Goal: Task Accomplishment & Management: Manage account settings

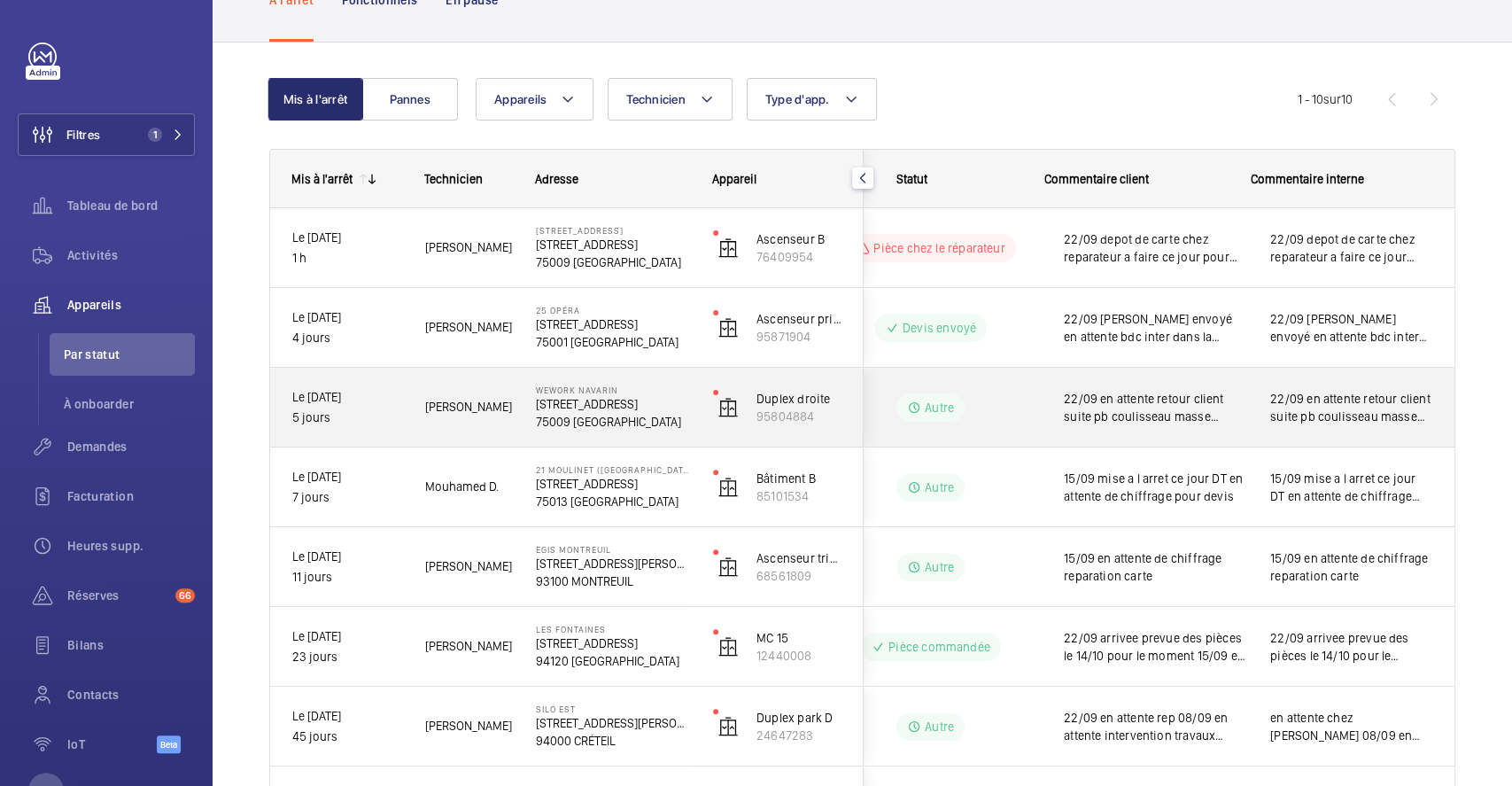
scroll to position [236, 0]
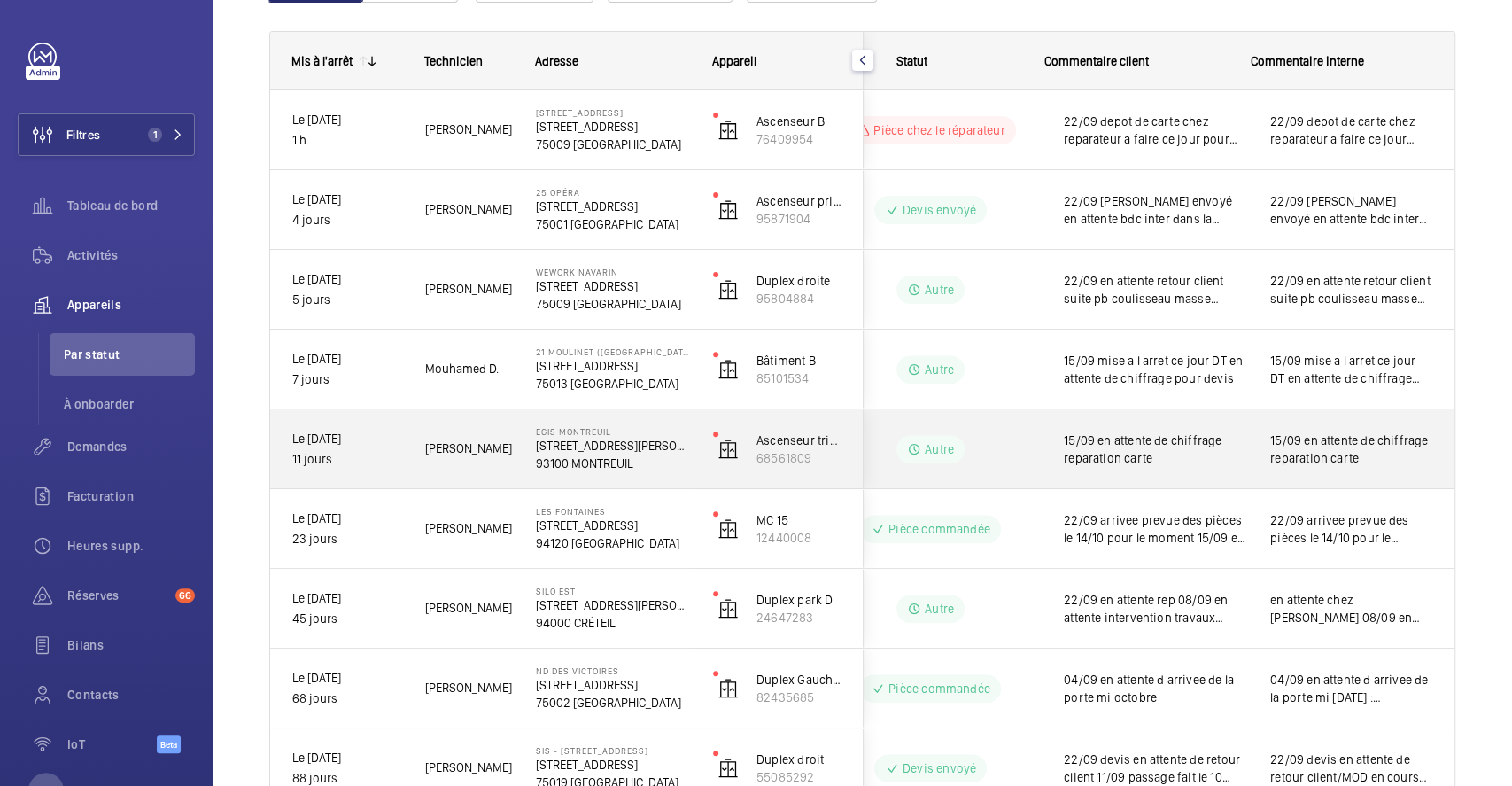
click at [1248, 438] on div "15/09 en attente de chiffrage reparation carte" at bounding box center [1351, 449] width 204 height 76
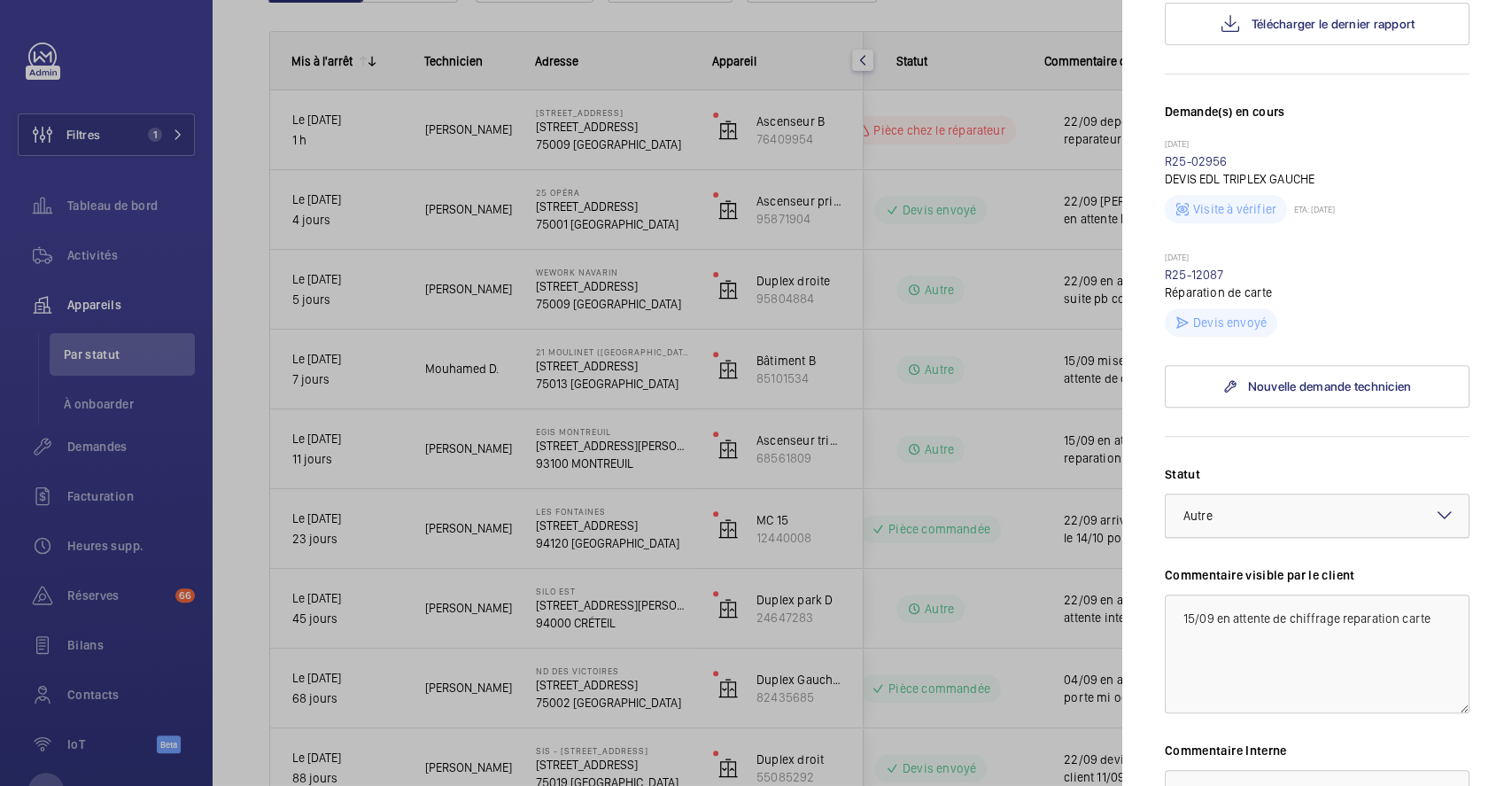
scroll to position [472, 0]
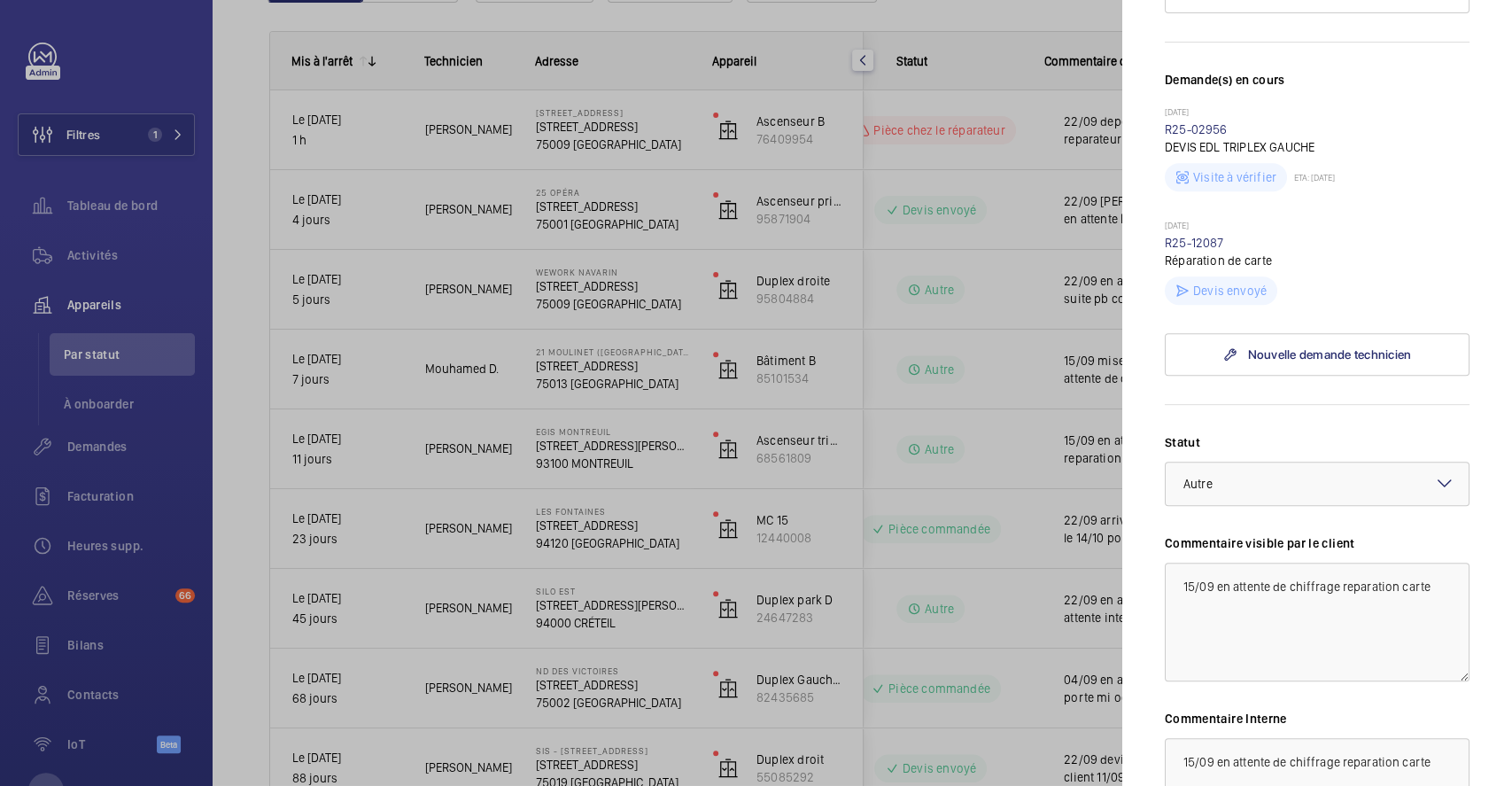
click at [1434, 472] on mat-icon at bounding box center [1445, 483] width 22 height 22
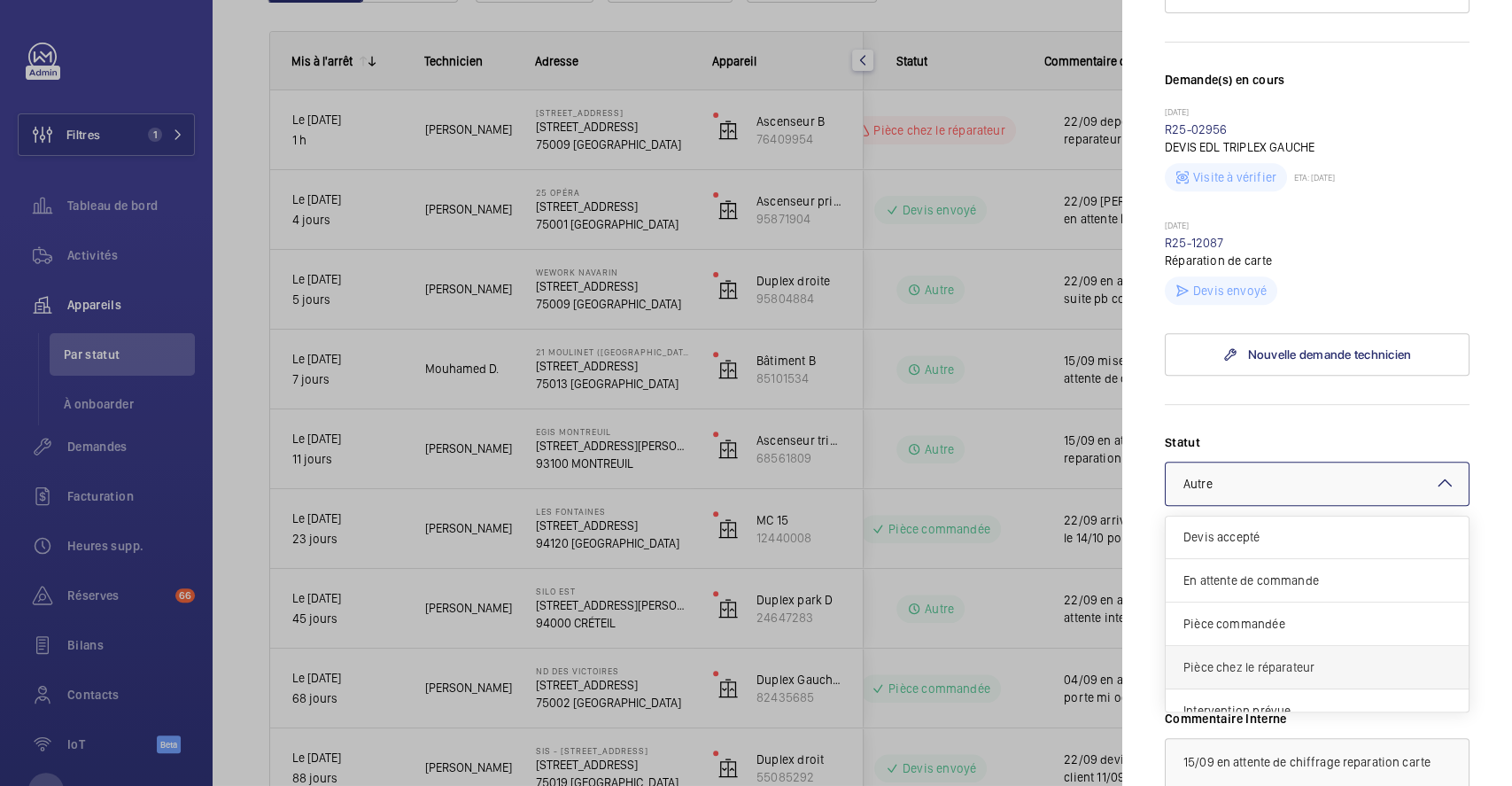
scroll to position [0, 0]
click at [1284, 572] on span "Devis envoyé" at bounding box center [1316, 581] width 267 height 18
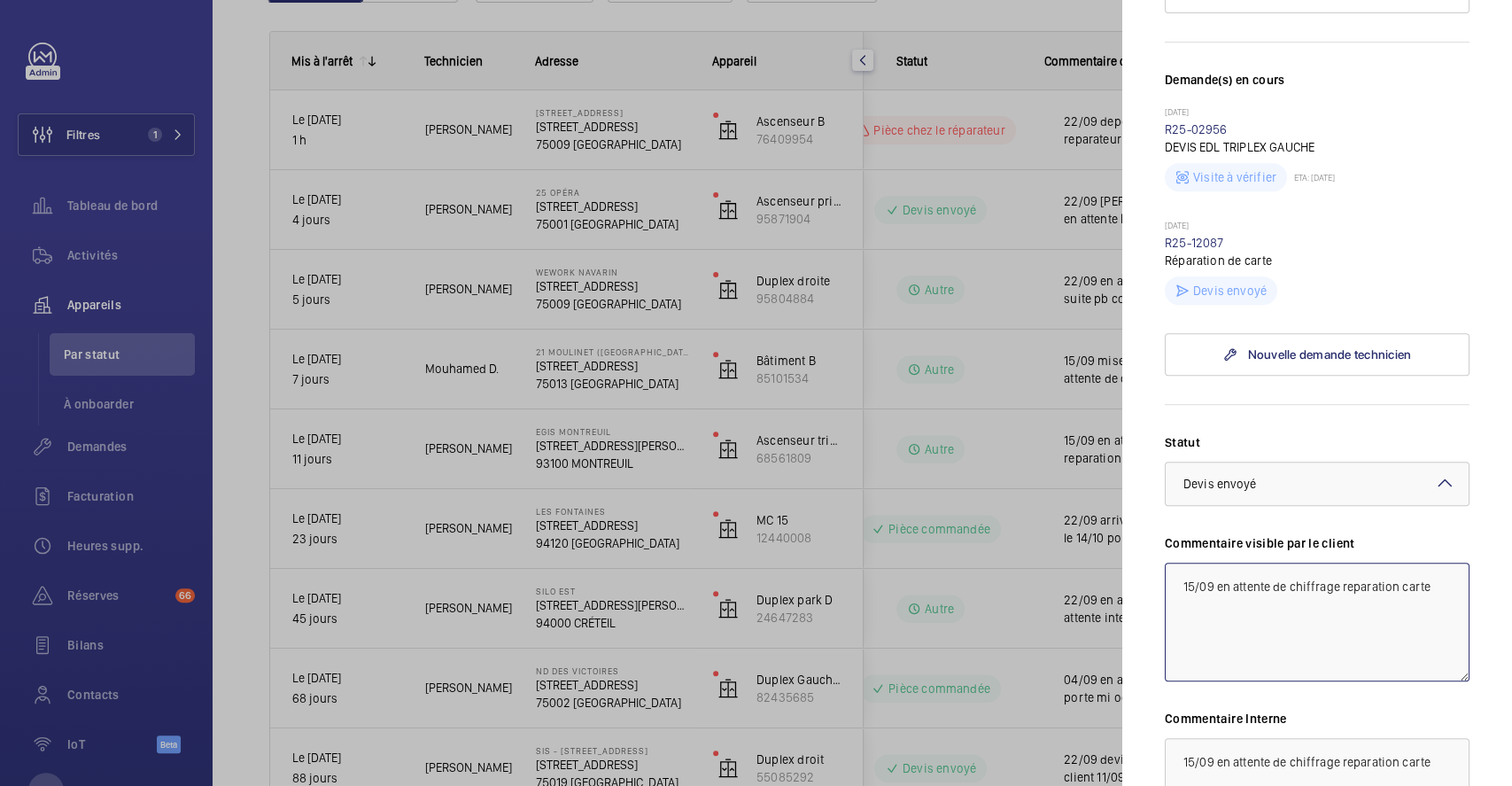
click at [1174, 563] on textarea "15/09 en attente de chiffrage reparation carte" at bounding box center [1317, 622] width 305 height 118
click at [1197, 563] on textarea "15/09 en attente de chiffrage reparation carte" at bounding box center [1317, 622] width 305 height 118
drag, startPoint x: 1339, startPoint y: 554, endPoint x: 1096, endPoint y: 553, distance: 243.0
click at [1096, 553] on mat-sidenav-container "Filtres 1 Tableau de bord Activités Appareils Par statut À onboarder Demandes F…" at bounding box center [756, 393] width 1512 height 786
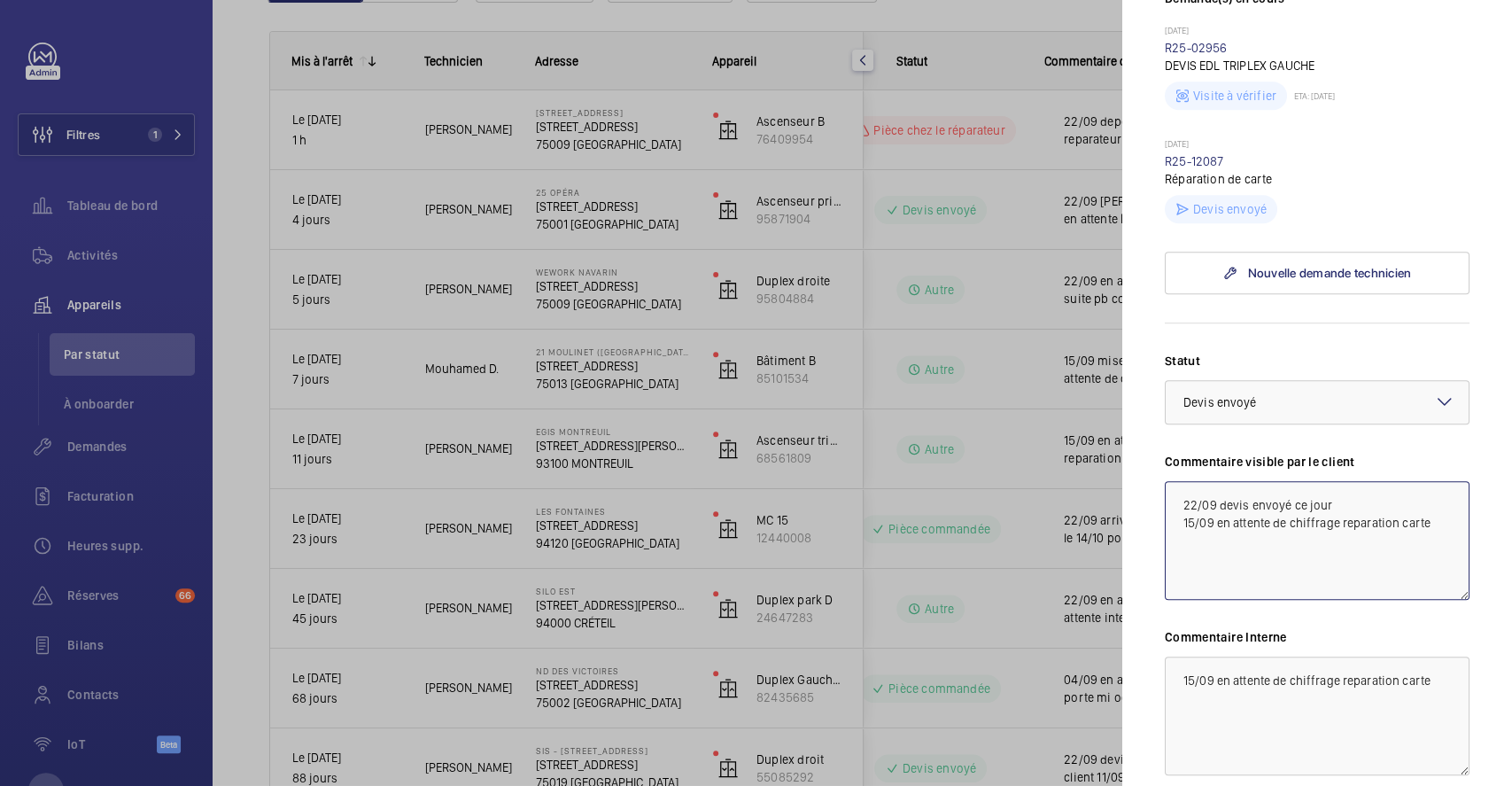
scroll to position [590, 0]
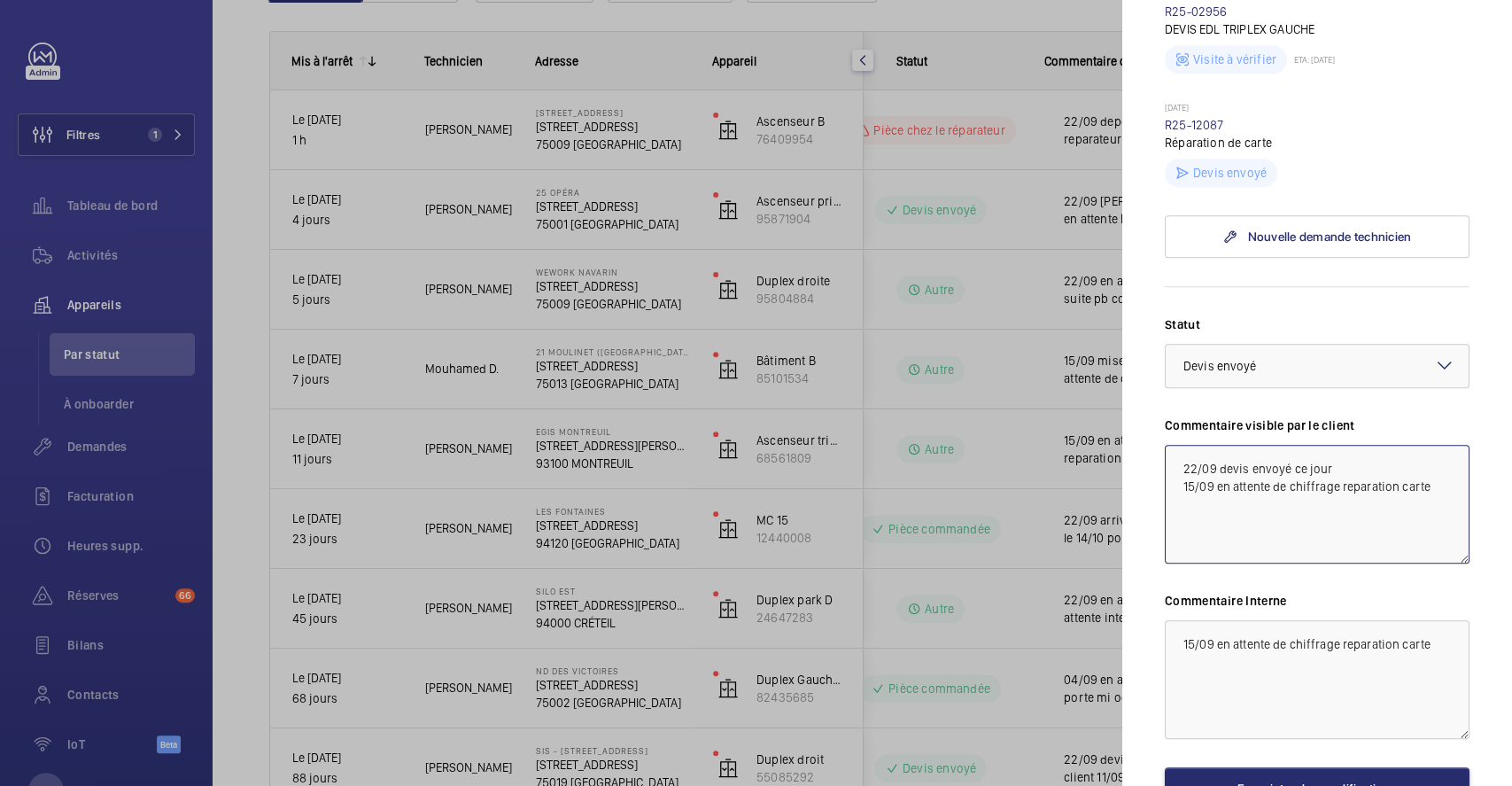
type textarea "22/09 devis envoyé ce jour 15/09 en attente de chiffrage reparation carte"
click at [1180, 620] on textarea "15/09 en attente de chiffrage reparation carte" at bounding box center [1317, 679] width 305 height 118
click at [1187, 620] on textarea "15/09 en attente de chiffrage reparation carte" at bounding box center [1317, 679] width 305 height 118
paste textarea "22/09 devis envoyé ce jour"
type textarea "22/09 devis envoyé ce jour 15/09 en attente de chiffrage reparation carte"
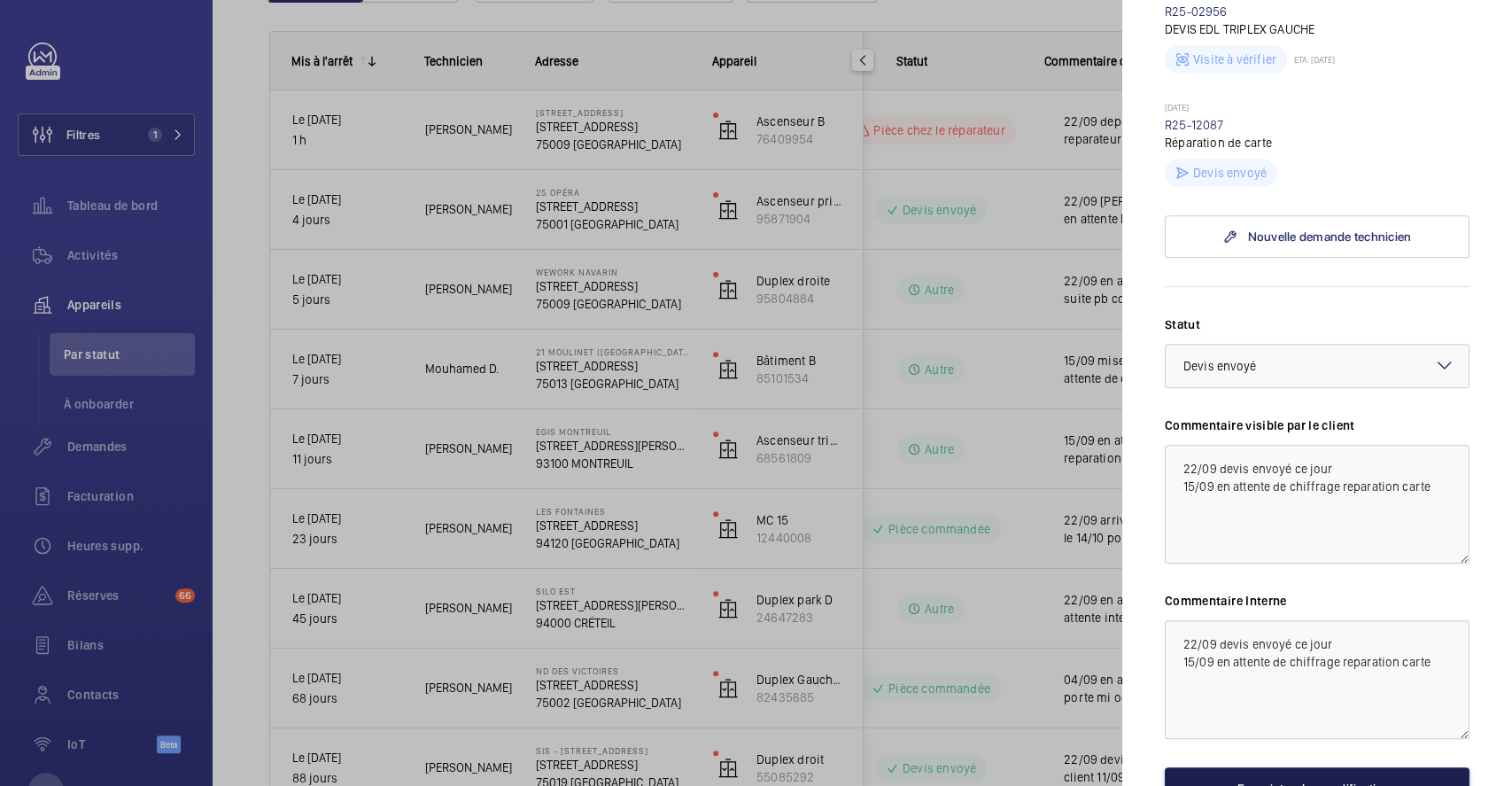
click at [1282, 767] on button "Enregistrer les modifications" at bounding box center [1317, 788] width 305 height 42
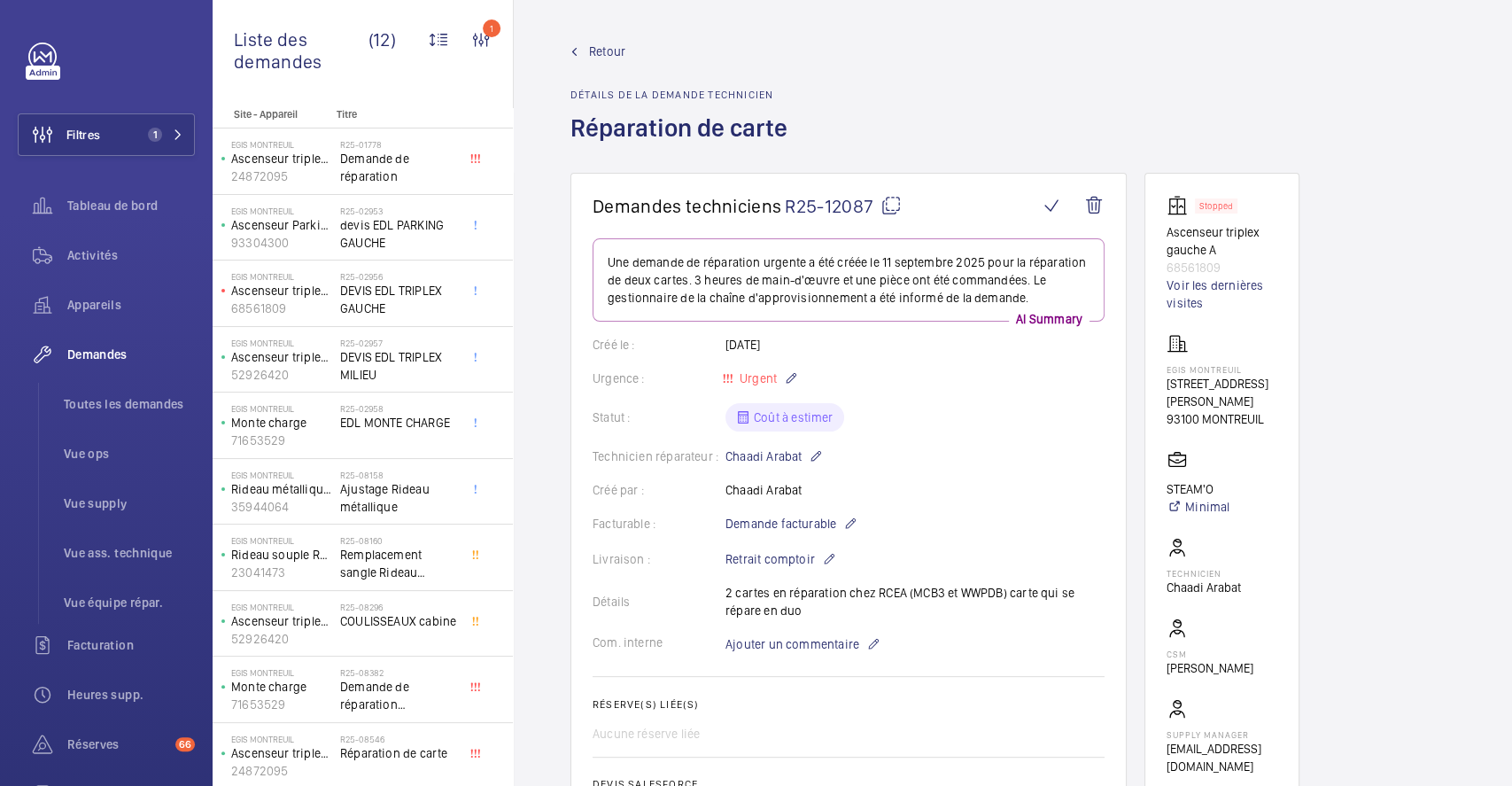
click at [602, 51] on span "Retour" at bounding box center [607, 51] width 36 height 18
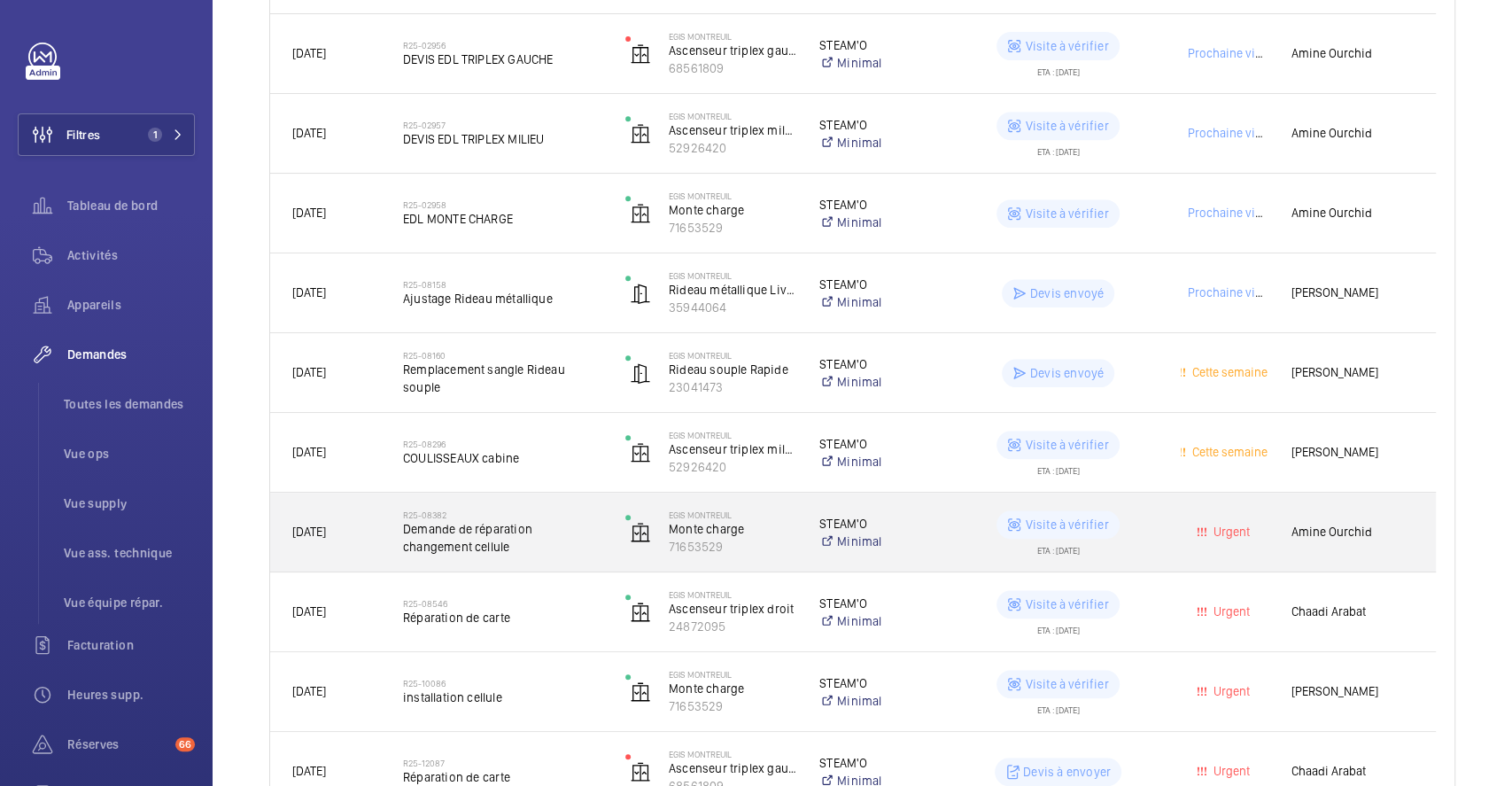
scroll to position [605, 0]
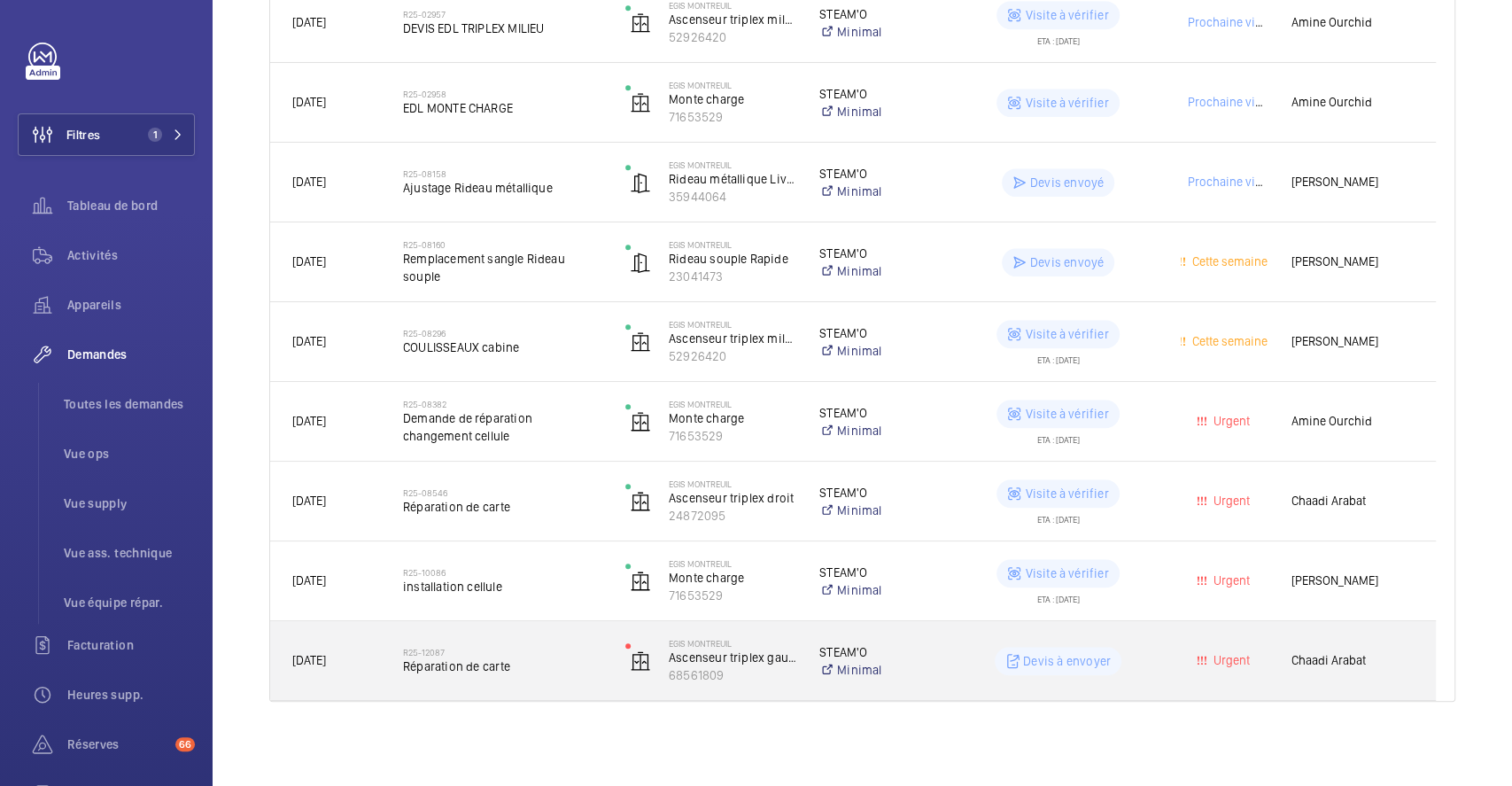
click at [962, 652] on wm-front-pills-cell "Devis à envoyer" at bounding box center [1057, 661] width 199 height 29
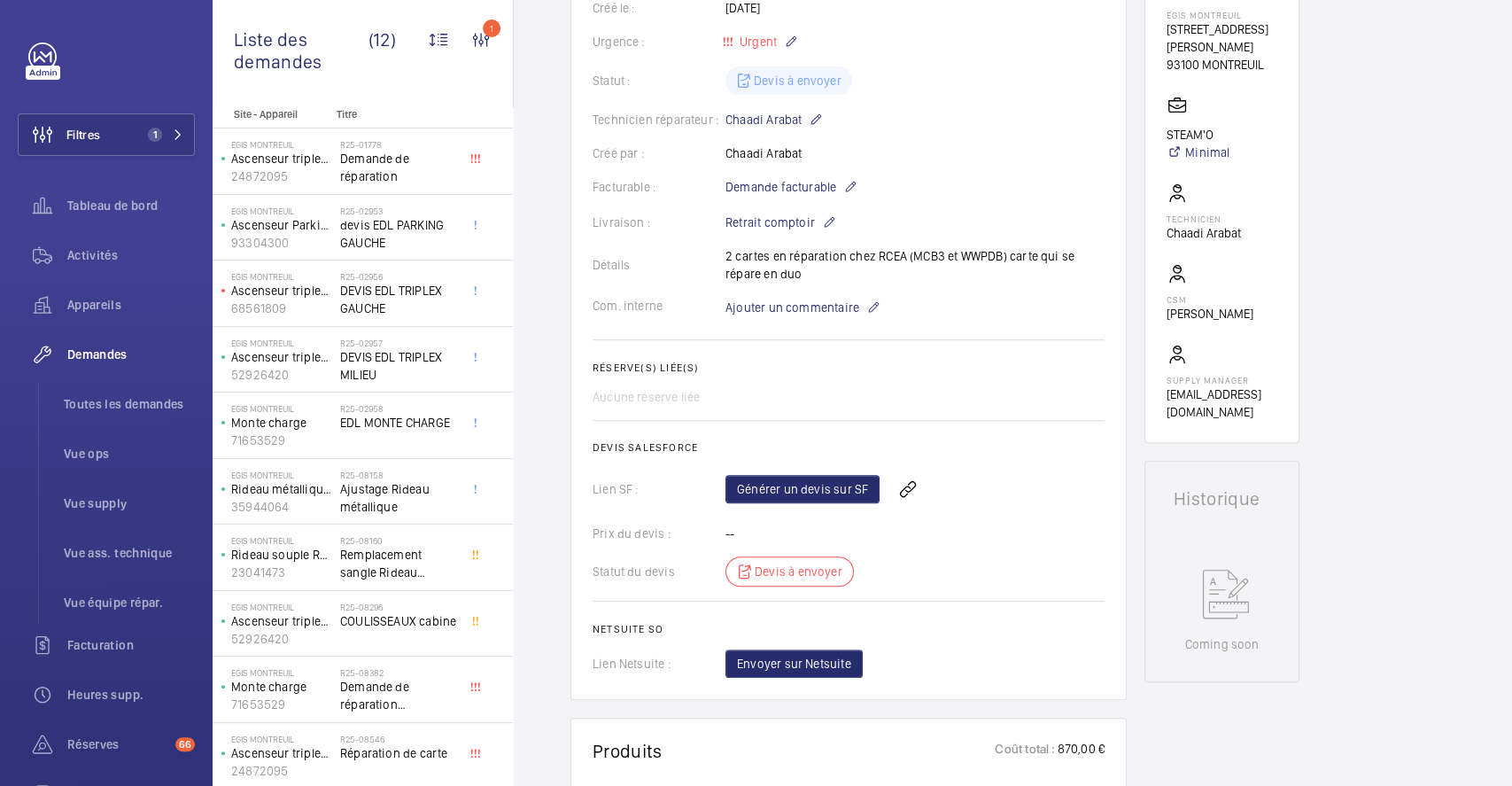
scroll to position [709, 0]
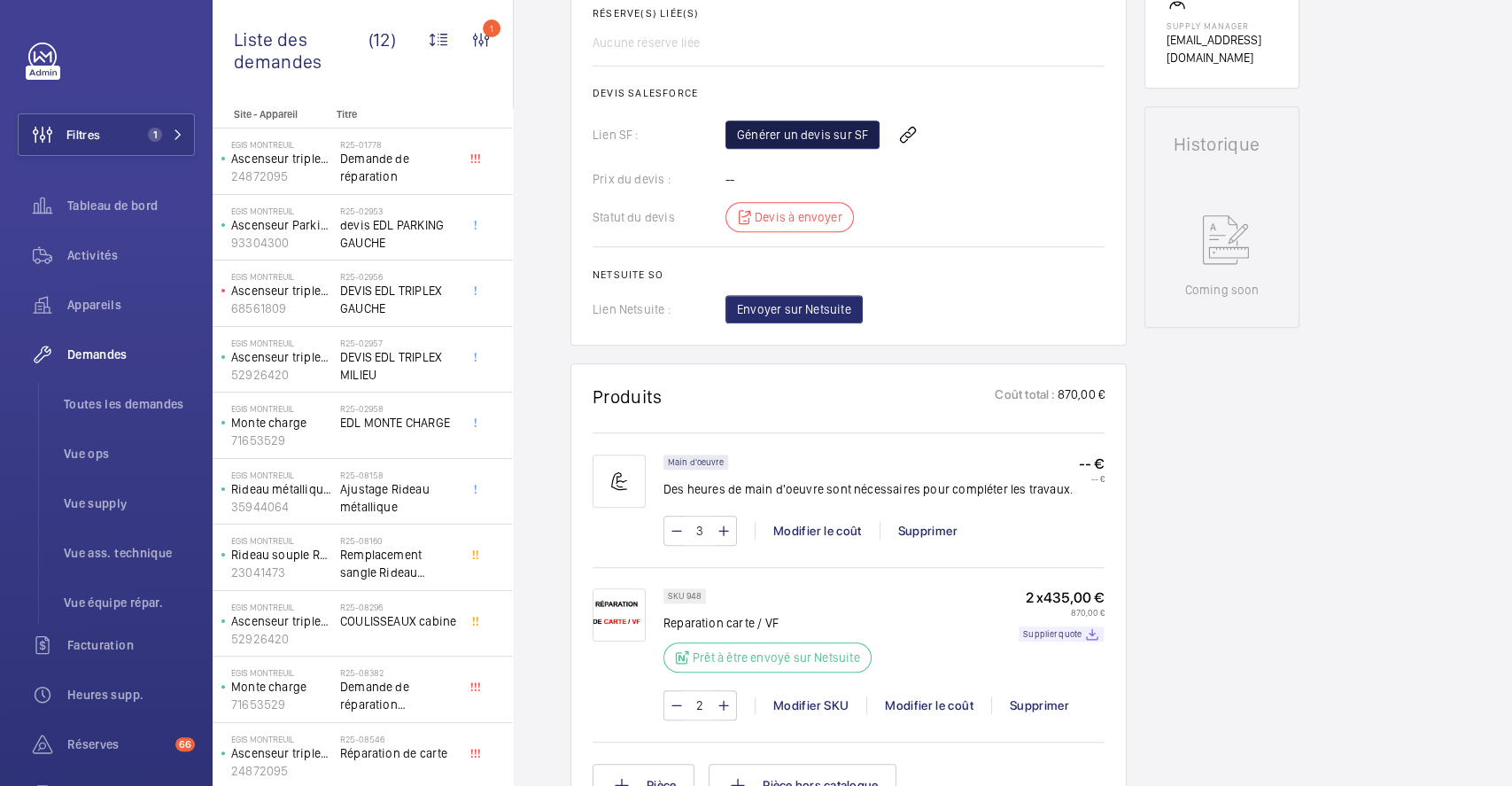
click at [836, 135] on link "Générer un devis sur SF" at bounding box center [803, 135] width 154 height 29
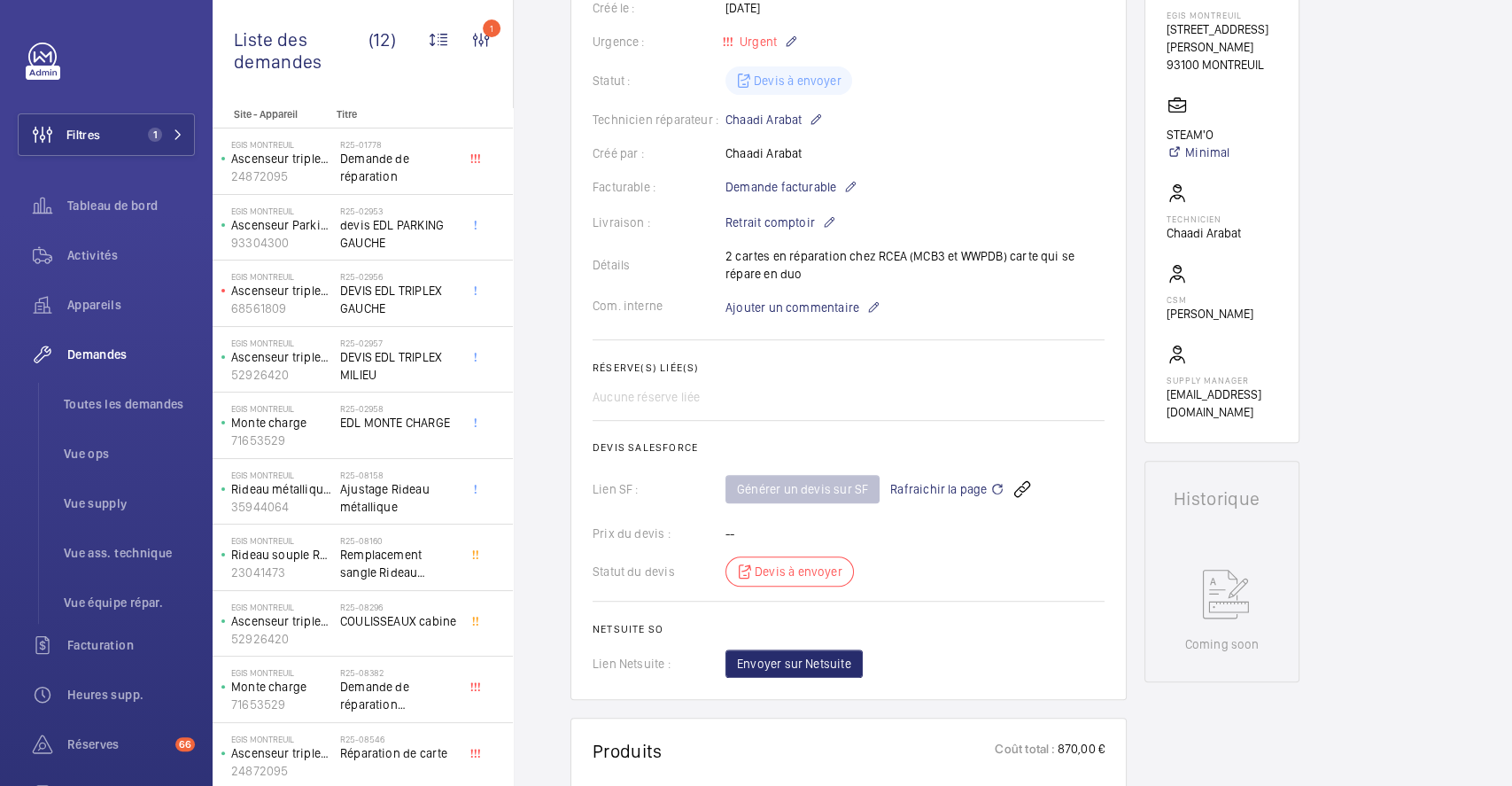
scroll to position [0, 0]
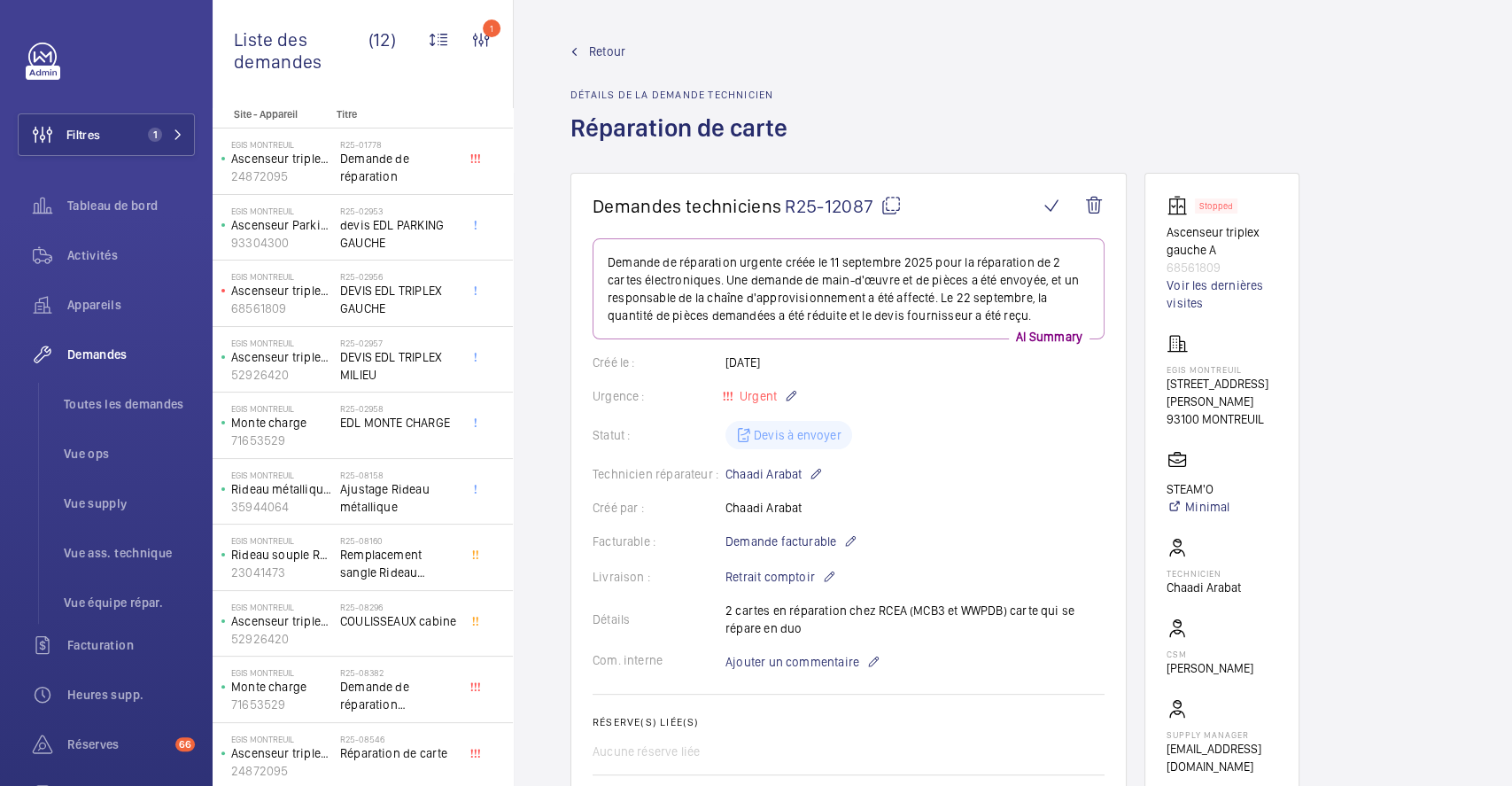
click at [597, 39] on wm-front-admin-header "Retour Détails de la demande technicien Réparation de carte" at bounding box center [1012, 86] width 998 height 173
click at [609, 48] on span "Retour" at bounding box center [607, 51] width 36 height 18
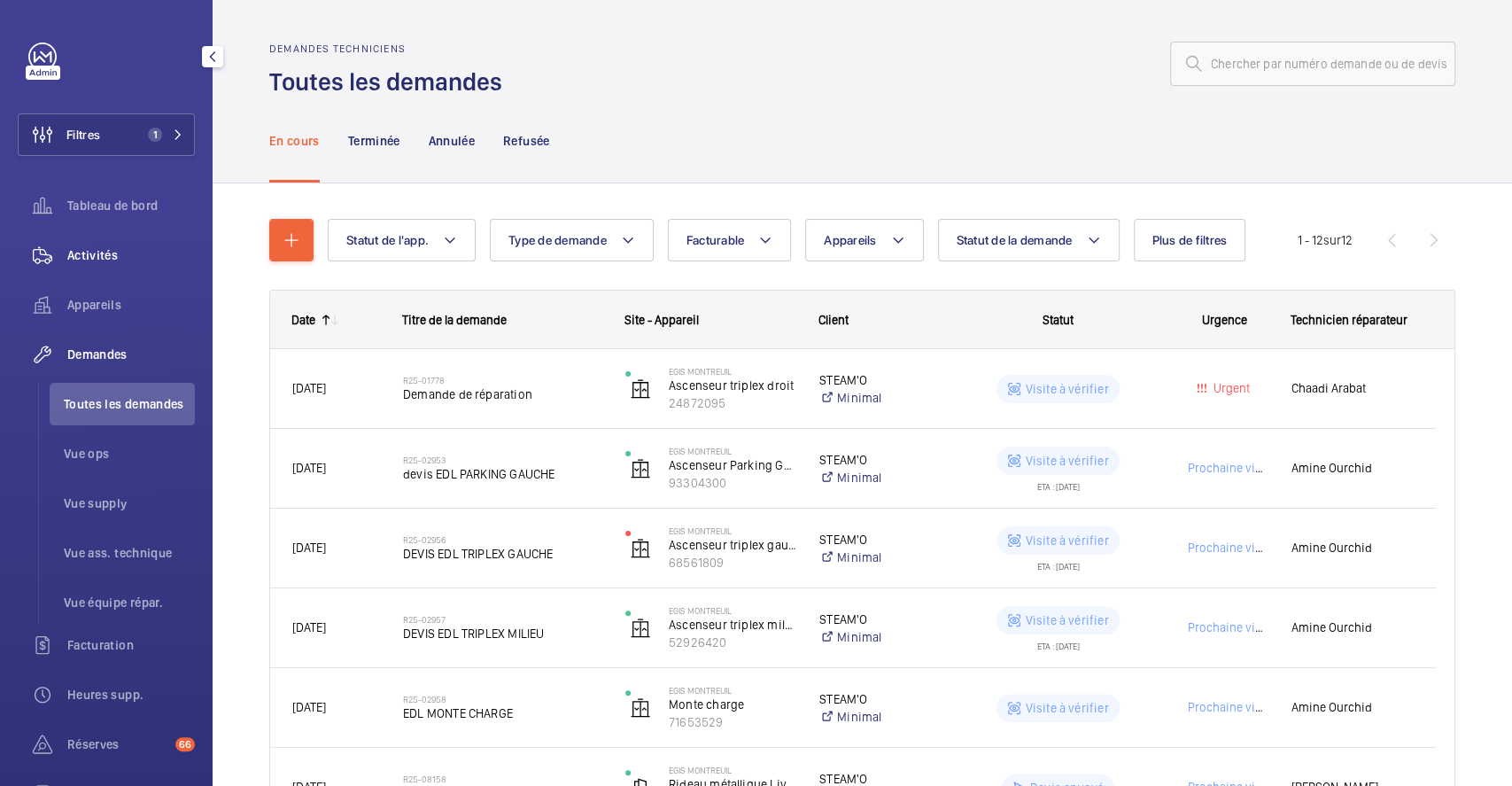
click at [109, 248] on span "Activités" at bounding box center [131, 256] width 127 height 18
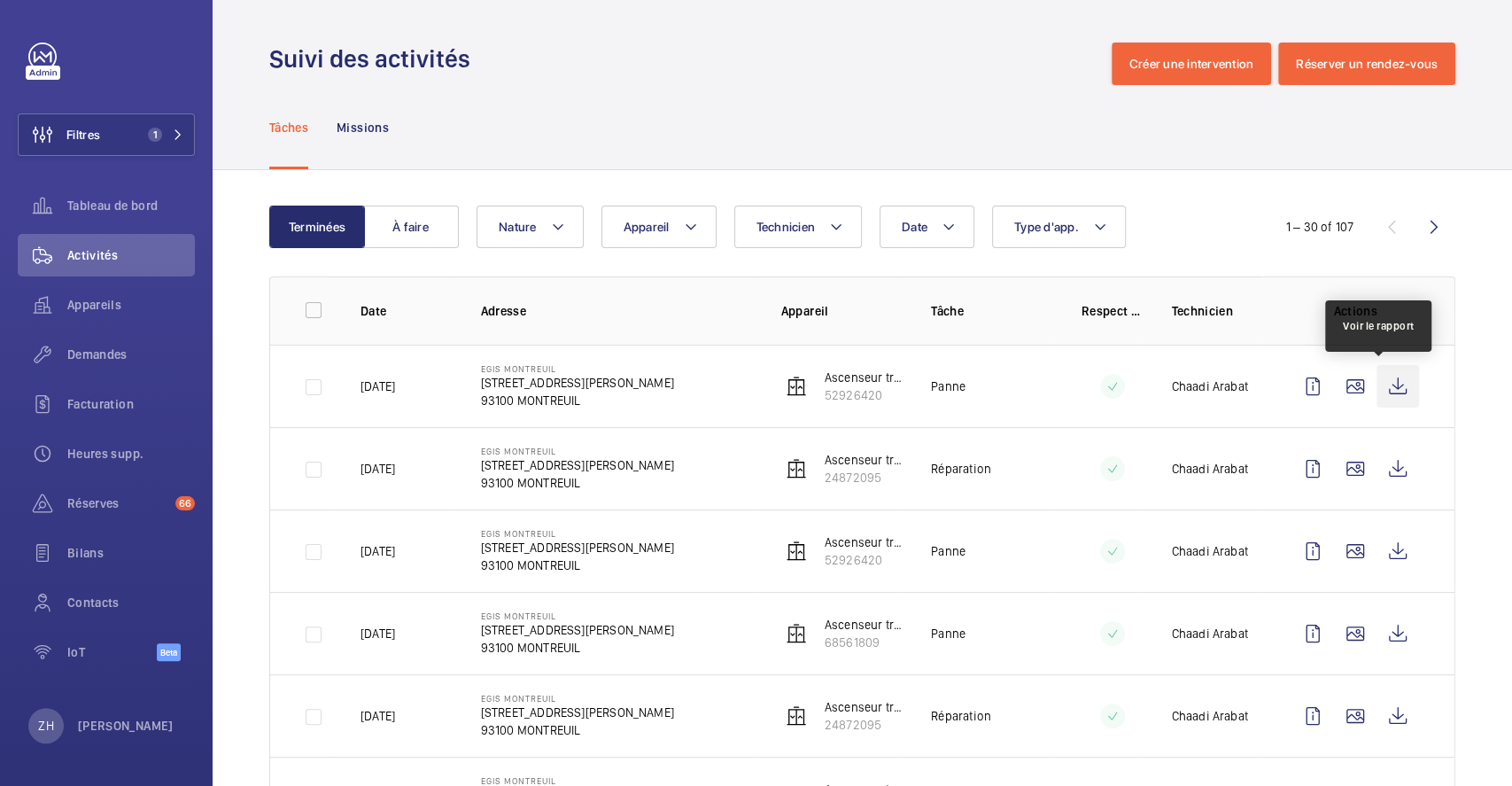
click at [1377, 395] on wm-front-icon-button at bounding box center [1397, 386] width 42 height 42
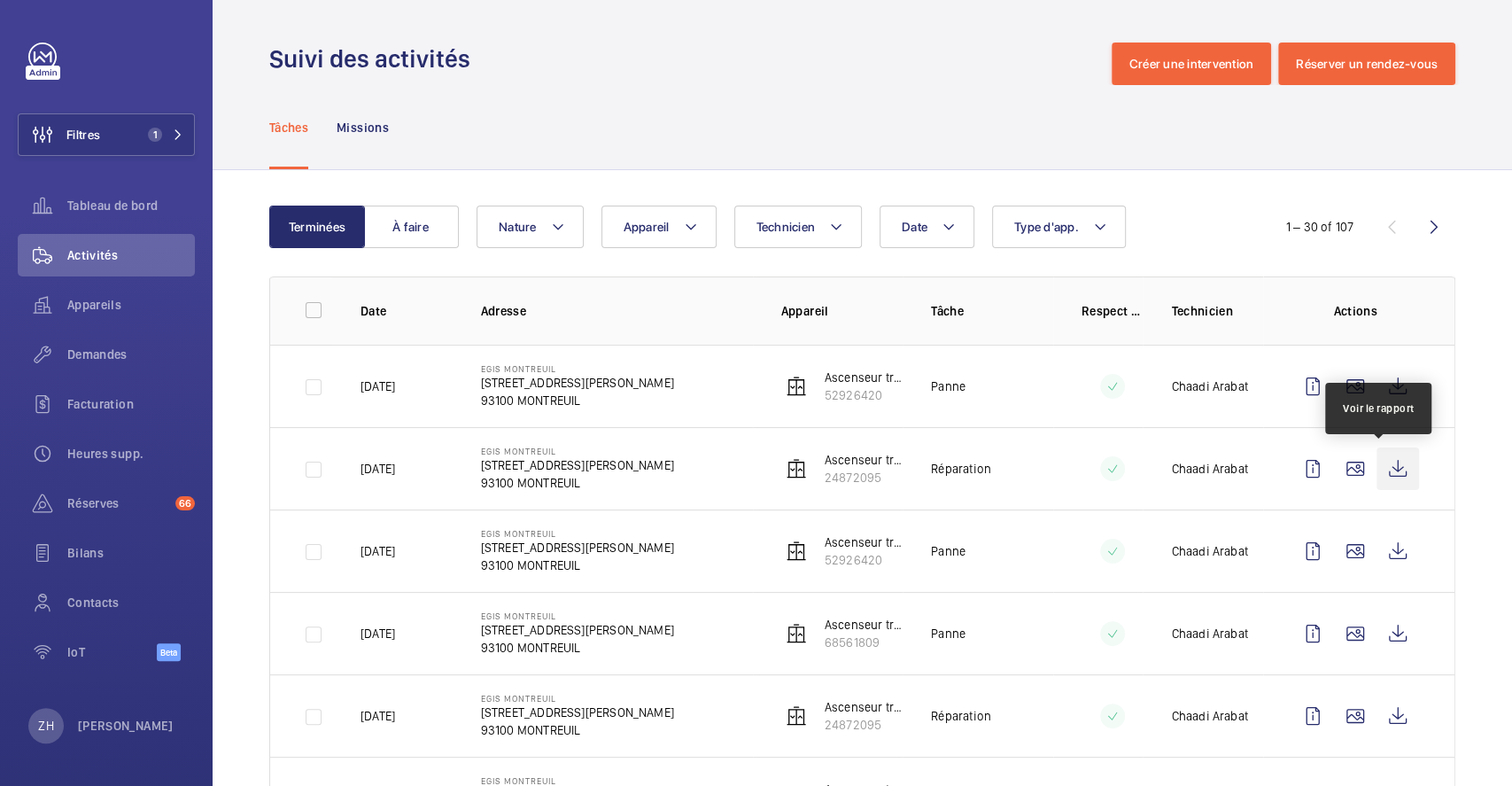
click at [1379, 463] on wm-front-icon-button at bounding box center [1397, 468] width 42 height 42
click at [110, 350] on span "Demandes" at bounding box center [131, 354] width 127 height 18
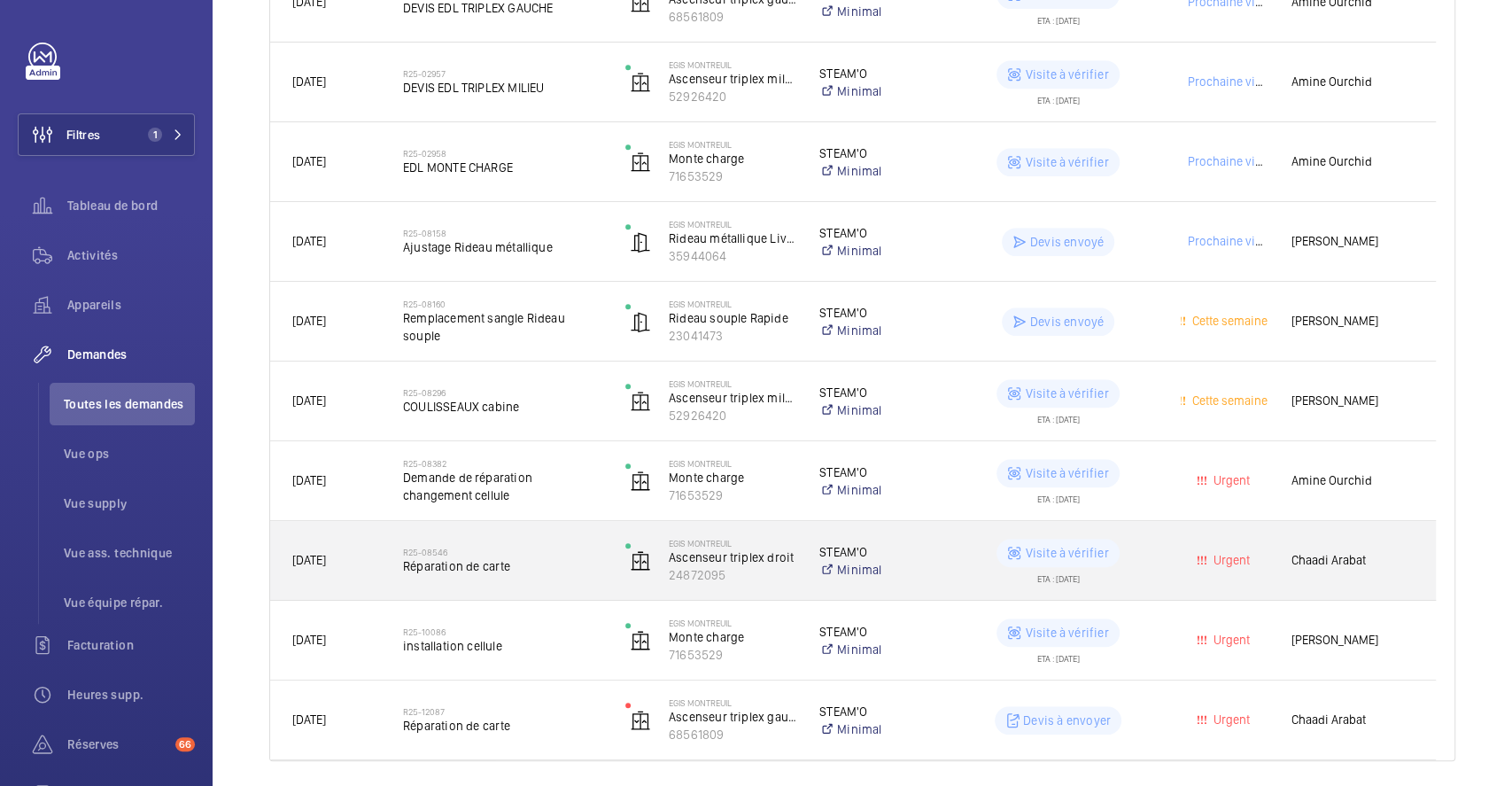
scroll to position [605, 0]
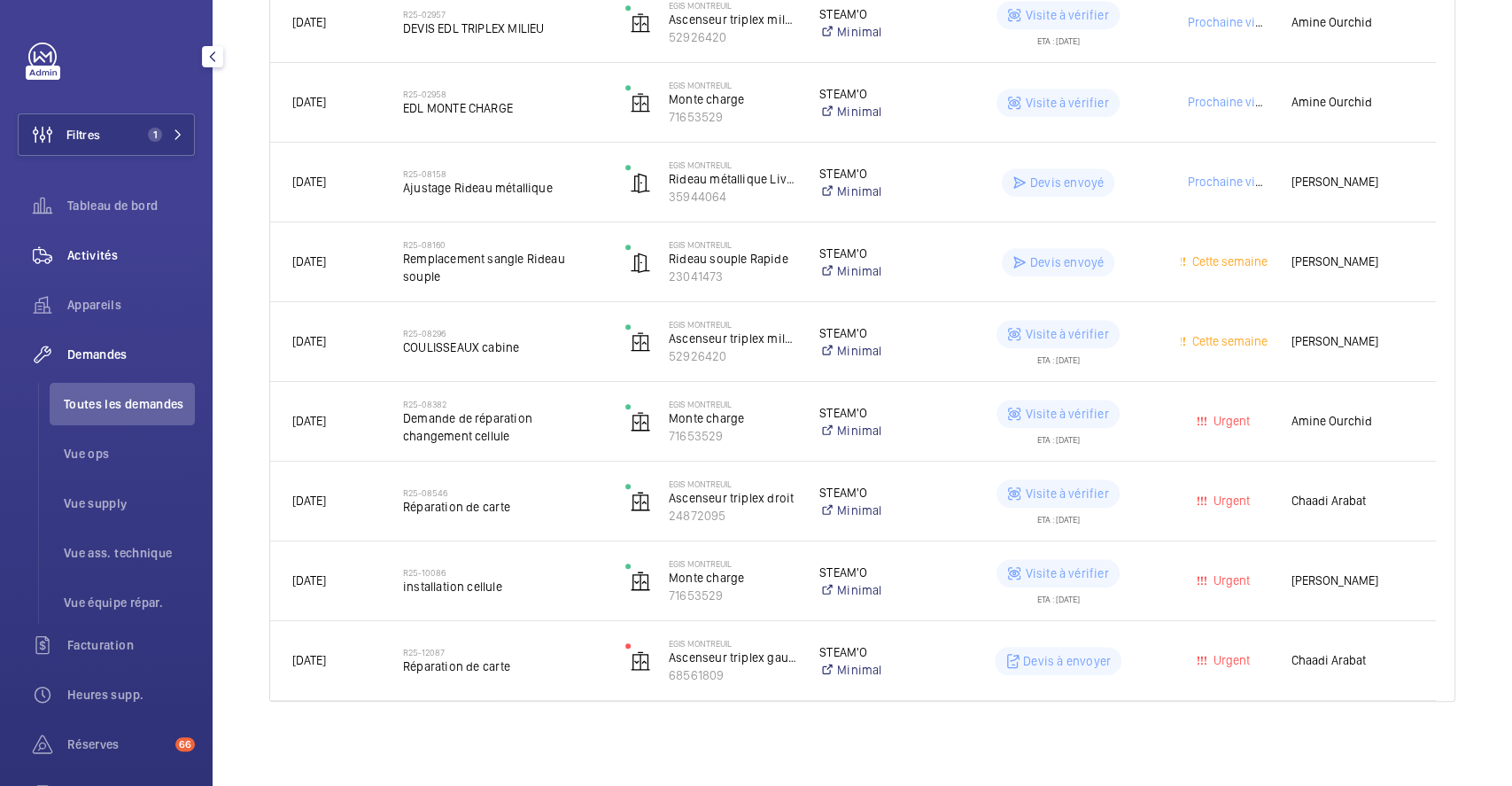
click at [104, 253] on span "Activités" at bounding box center [131, 256] width 127 height 18
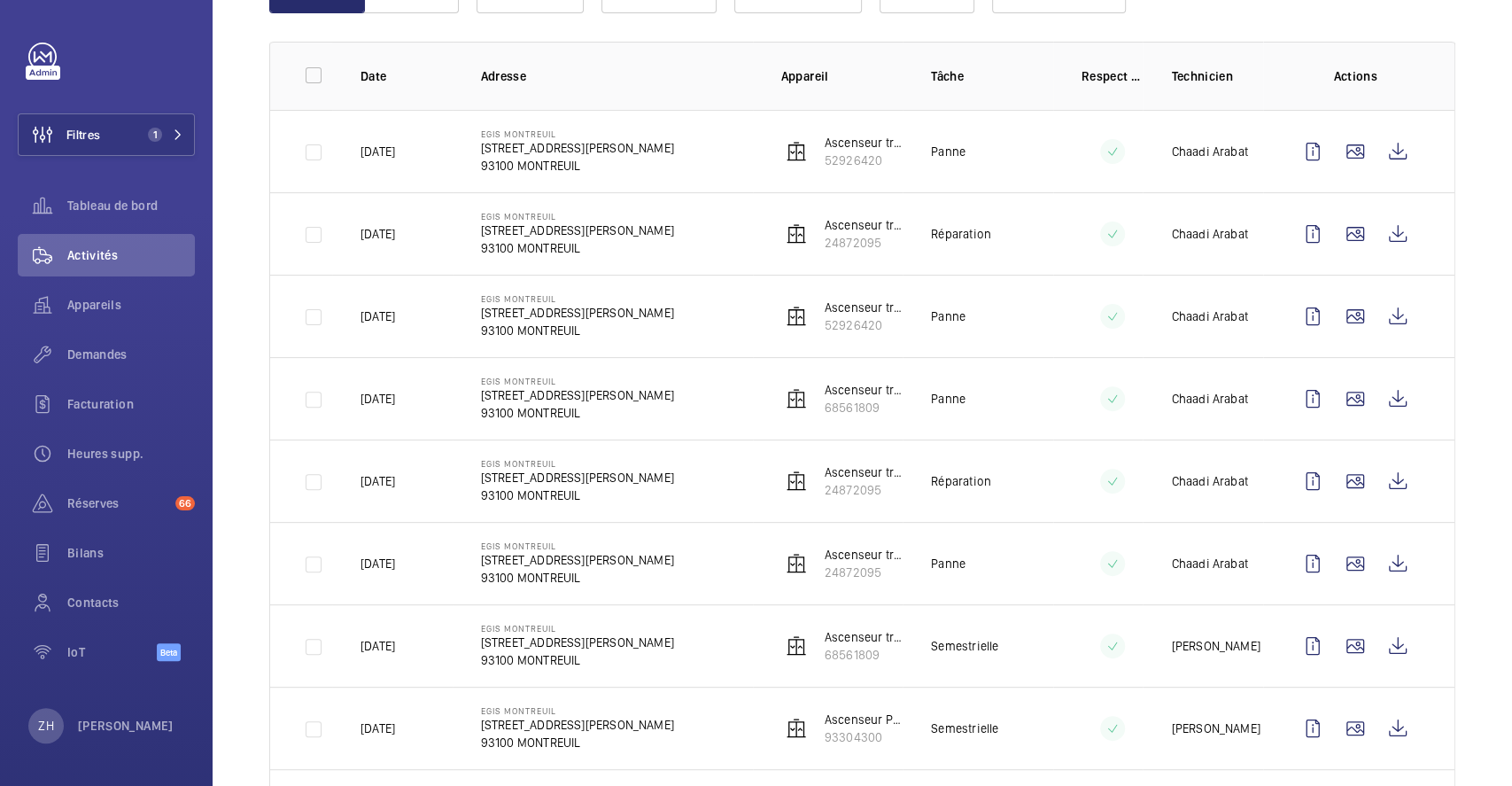
scroll to position [236, 0]
click at [1389, 397] on wm-front-icon-button at bounding box center [1397, 397] width 42 height 42
click at [114, 349] on span "Demandes" at bounding box center [131, 354] width 127 height 18
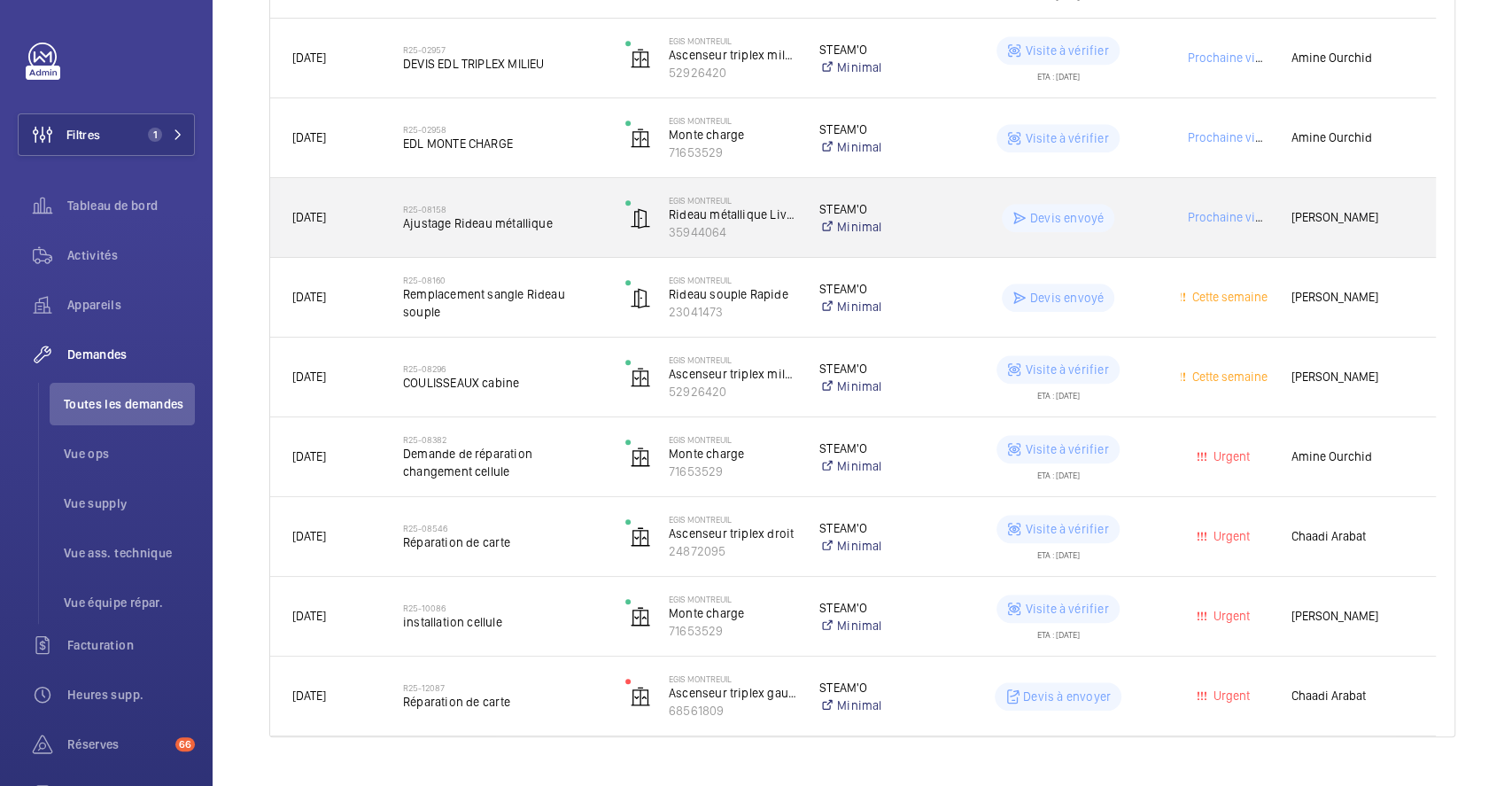
scroll to position [605, 0]
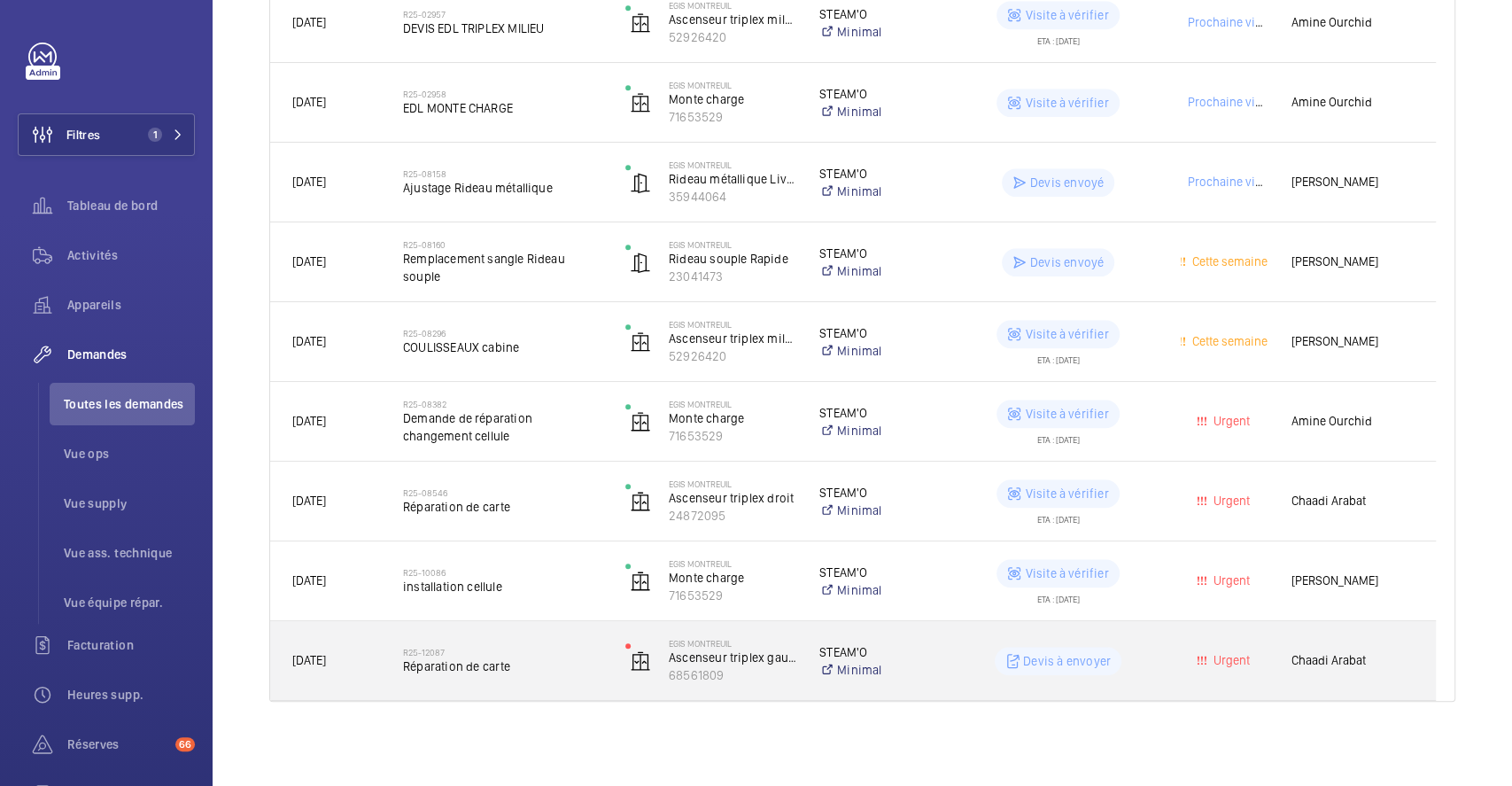
click at [924, 652] on p "STEAM'O" at bounding box center [876, 652] width 116 height 18
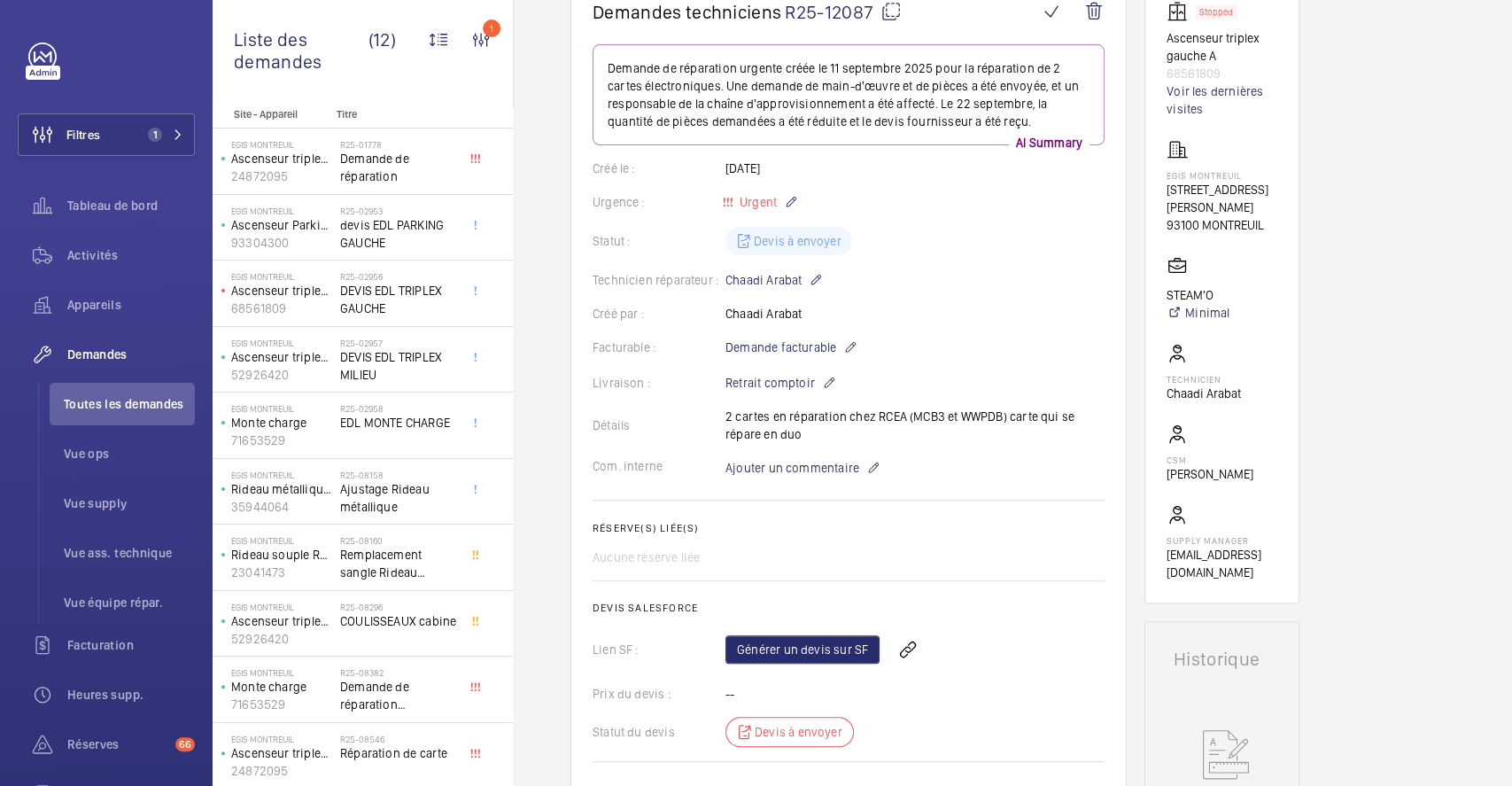
scroll to position [472, 0]
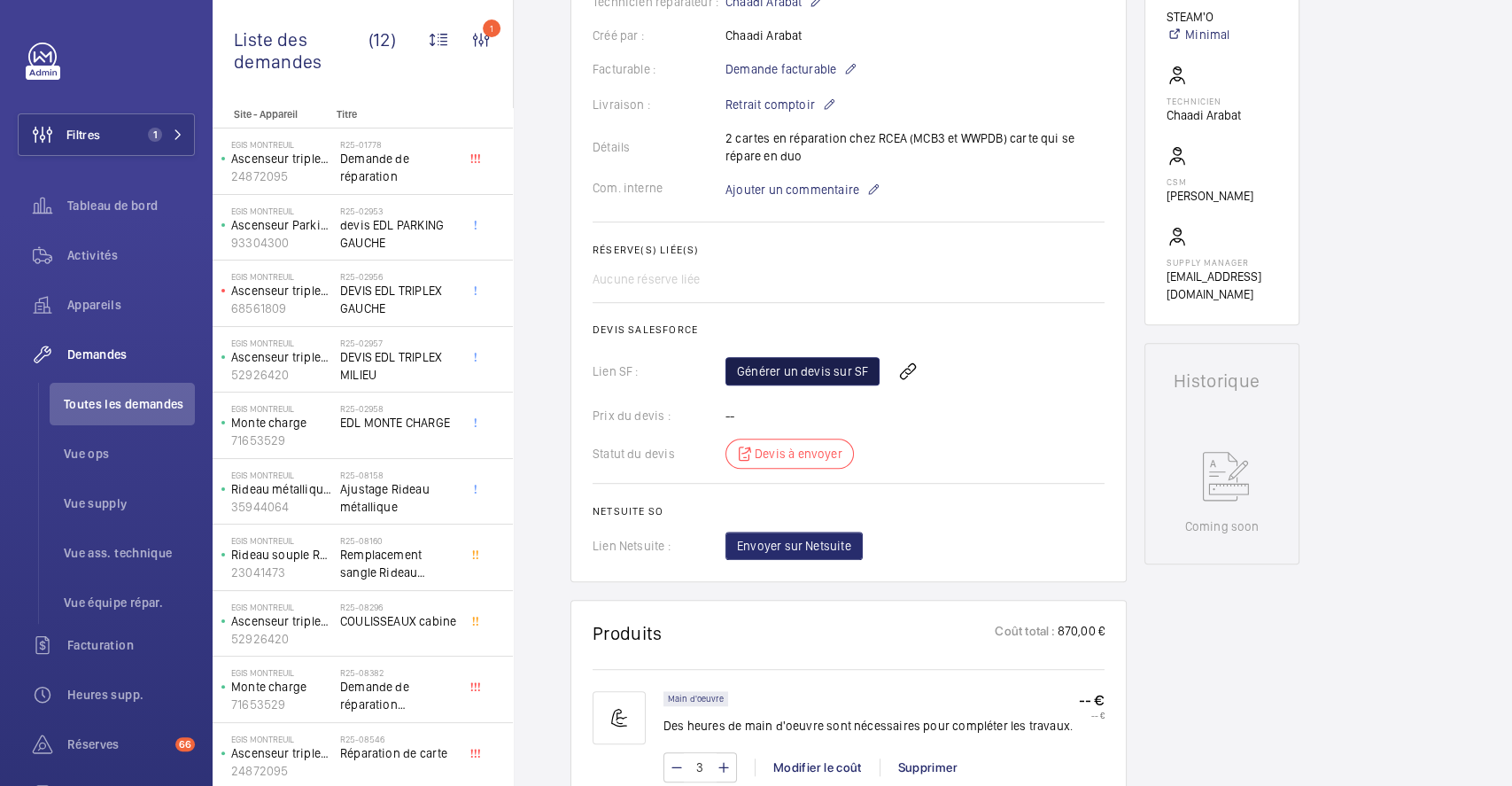
click at [850, 380] on link "Générer un devis sur SF" at bounding box center [803, 371] width 154 height 29
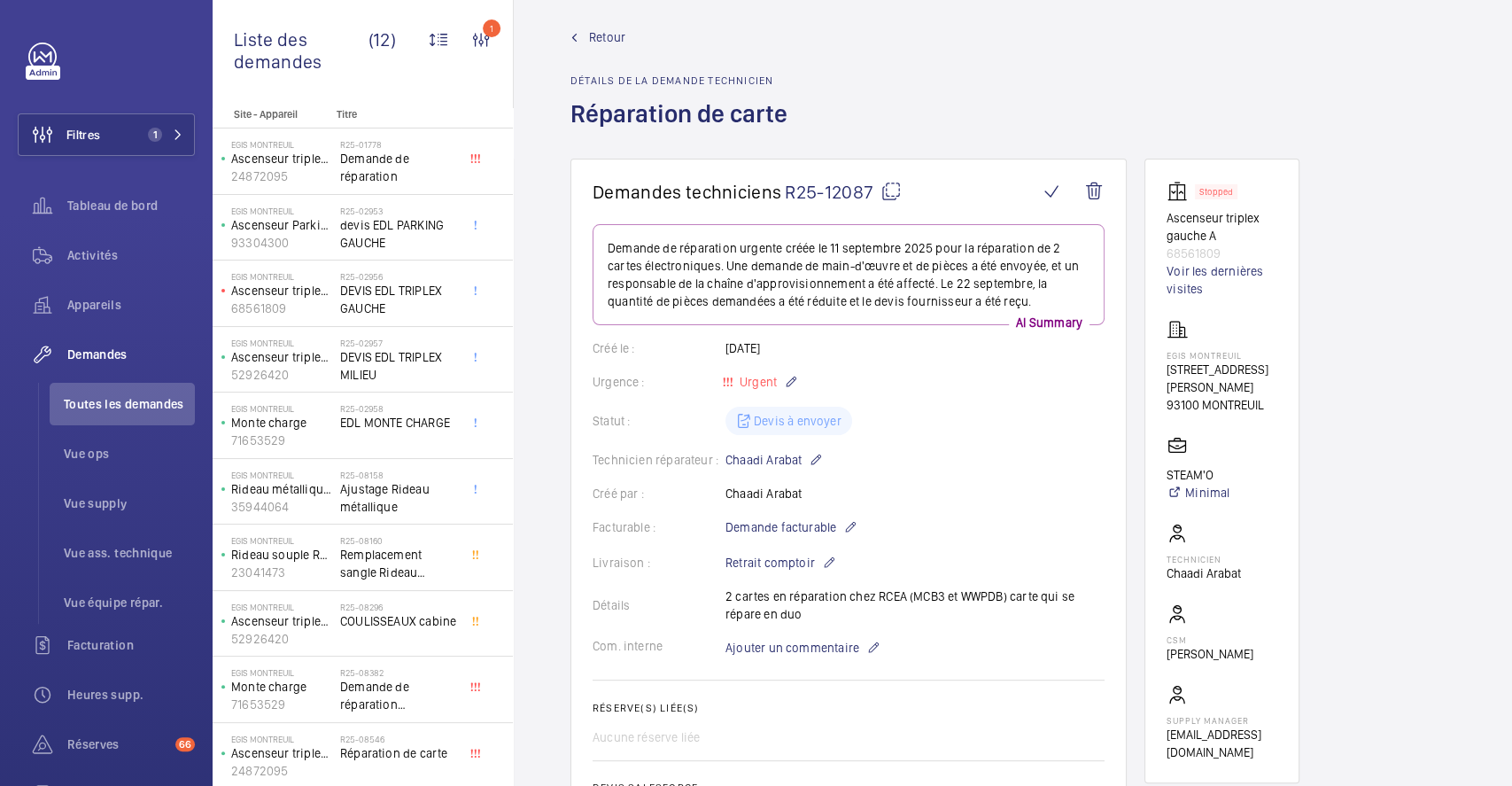
scroll to position [0, 0]
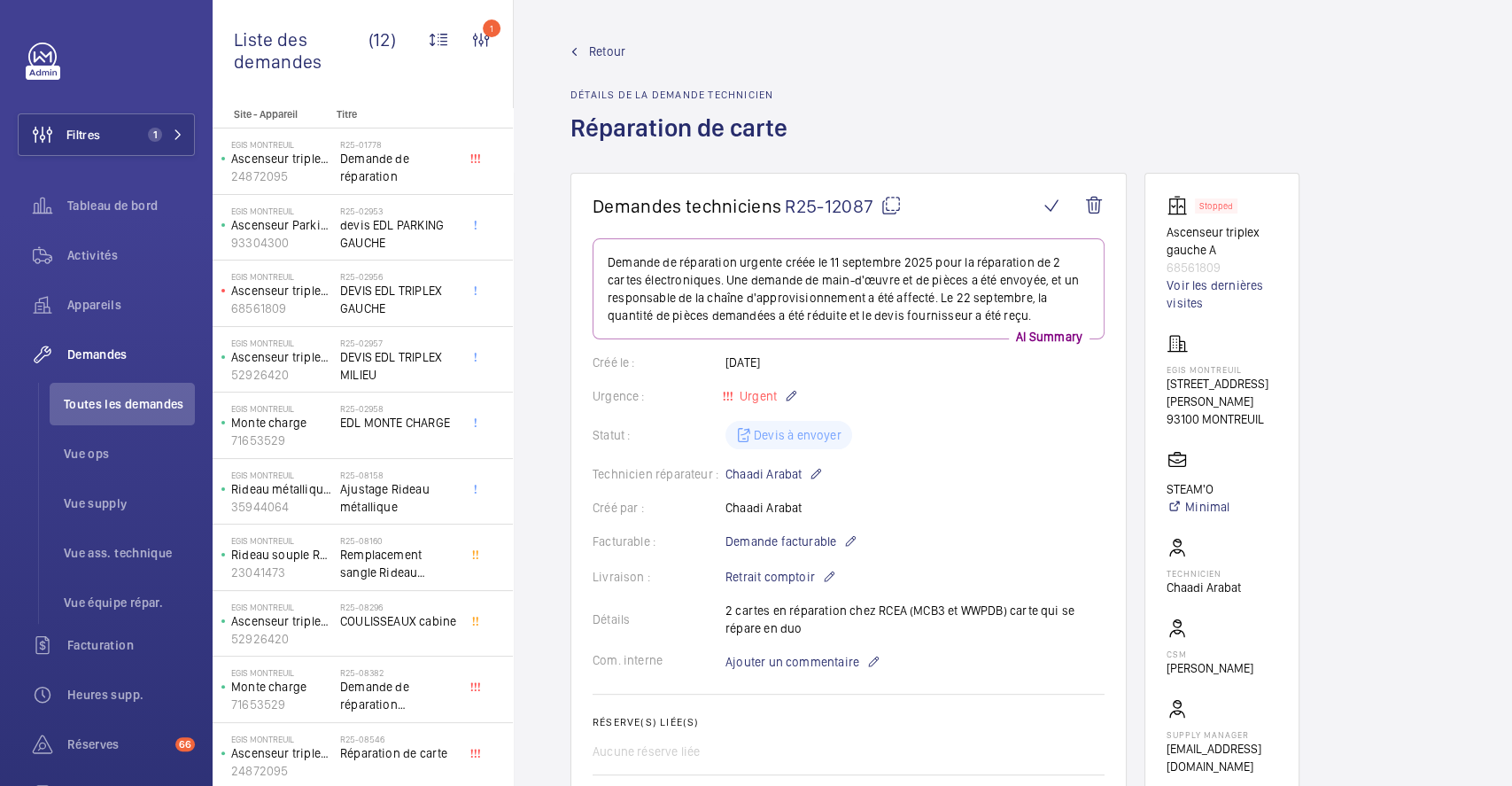
click at [616, 52] on span "Retour" at bounding box center [607, 51] width 36 height 18
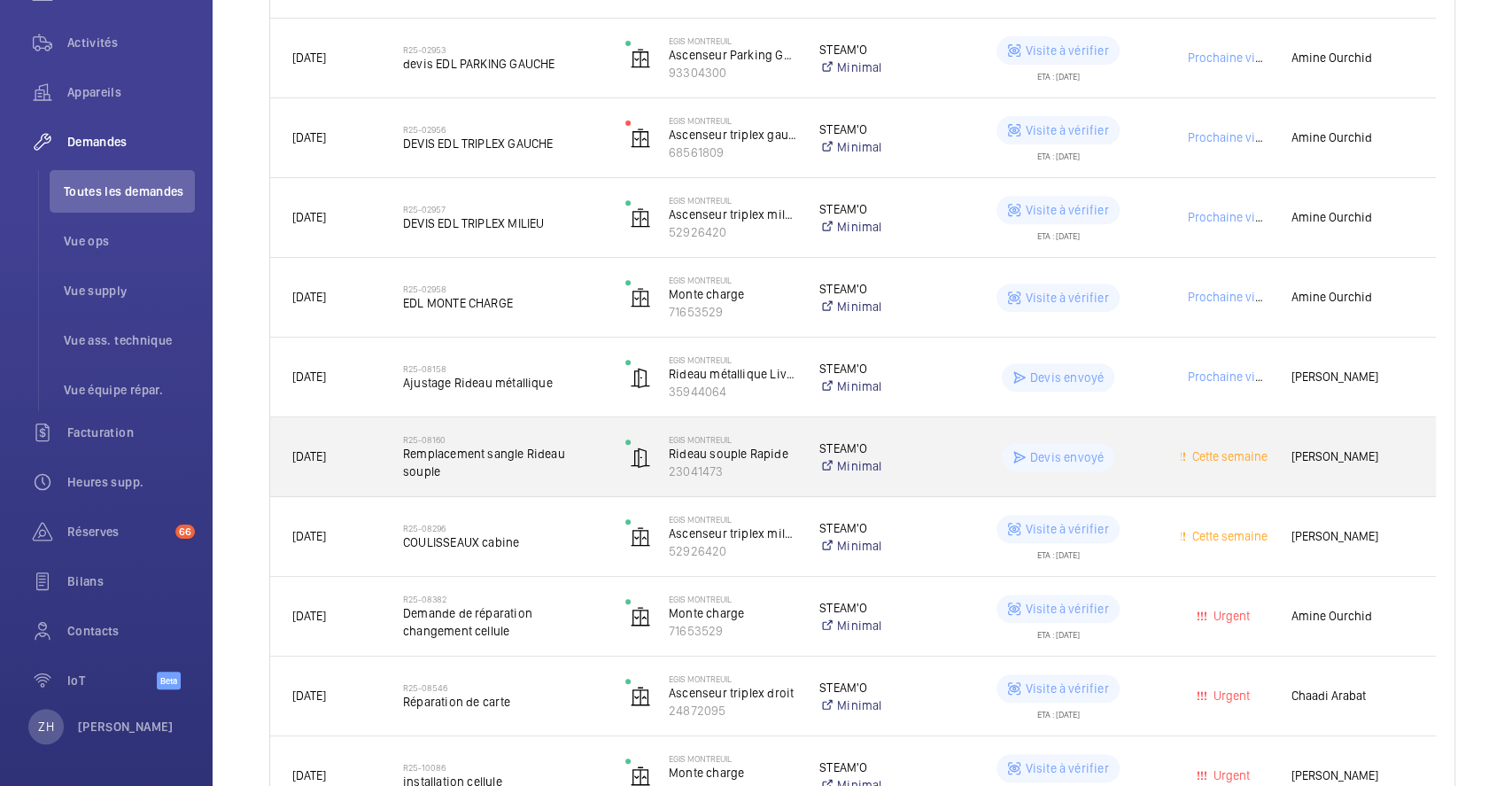
scroll to position [250, 0]
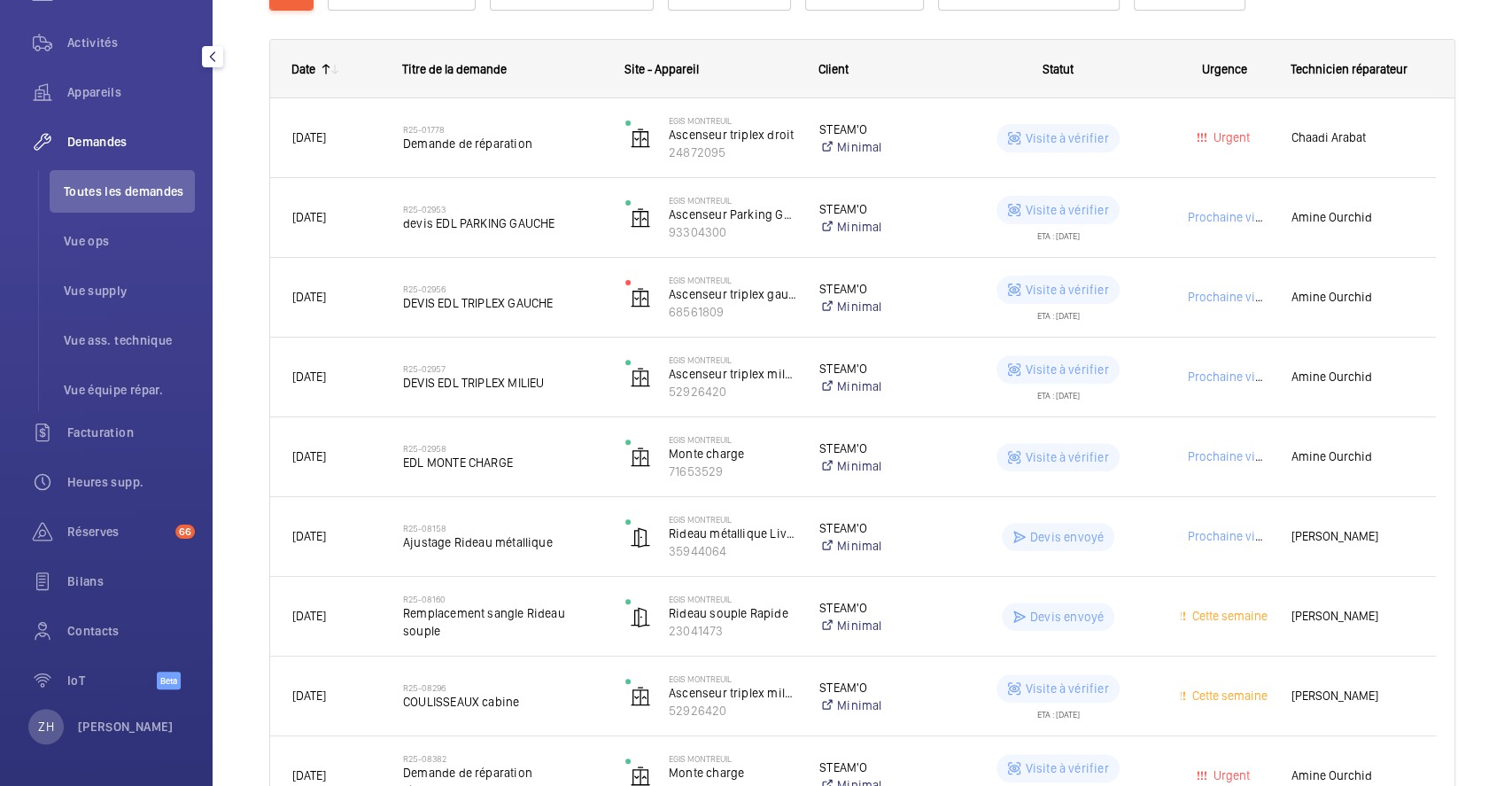
click at [127, 139] on span "Demandes" at bounding box center [131, 142] width 127 height 18
click at [107, 138] on span "Demandes" at bounding box center [131, 142] width 127 height 18
click at [110, 185] on span "Toutes les demandes" at bounding box center [129, 191] width 131 height 18
click at [123, 425] on span "Facturation" at bounding box center [131, 432] width 127 height 18
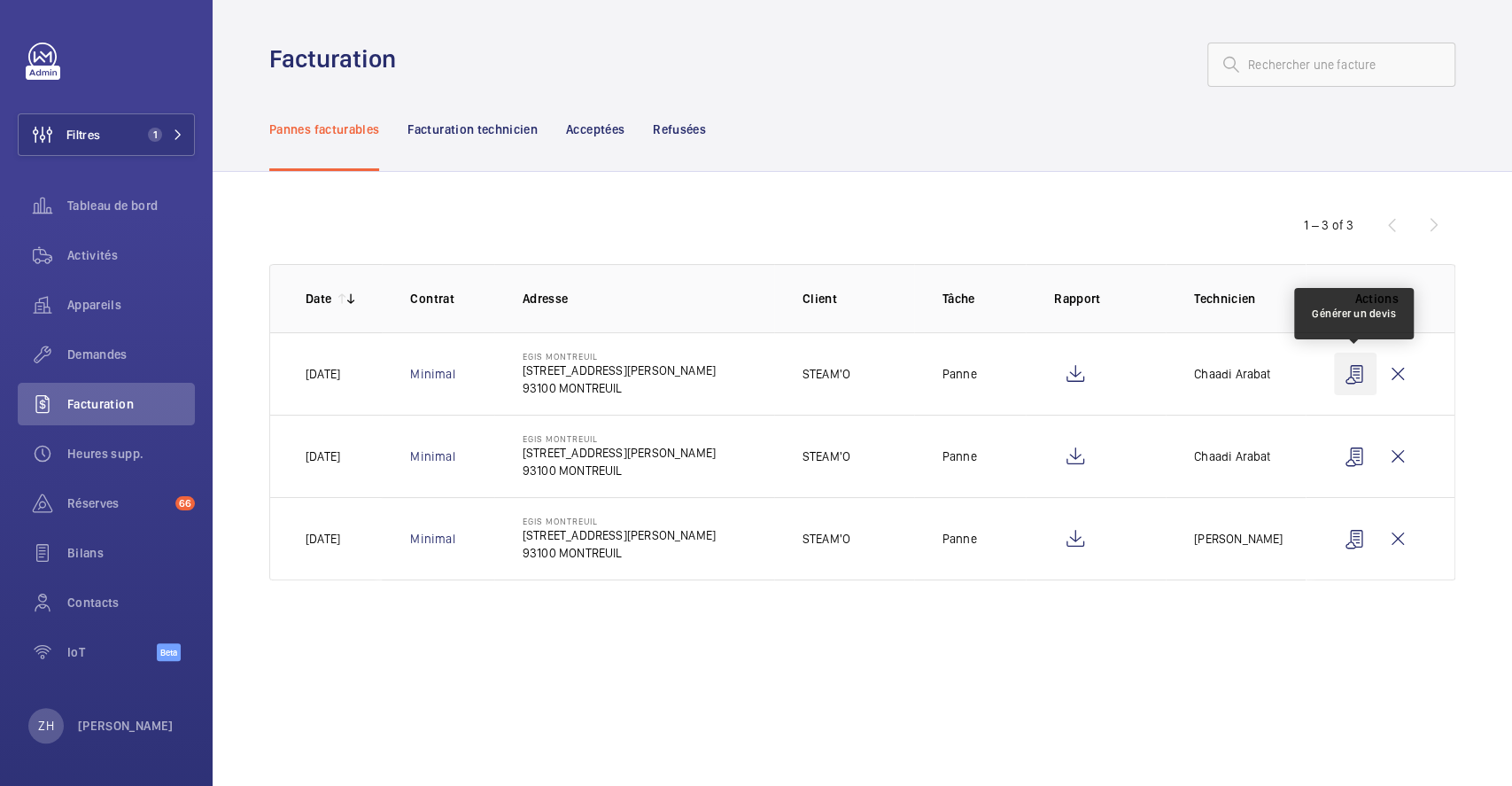
click at [1359, 374] on wm-front-icon-button at bounding box center [1354, 373] width 42 height 42
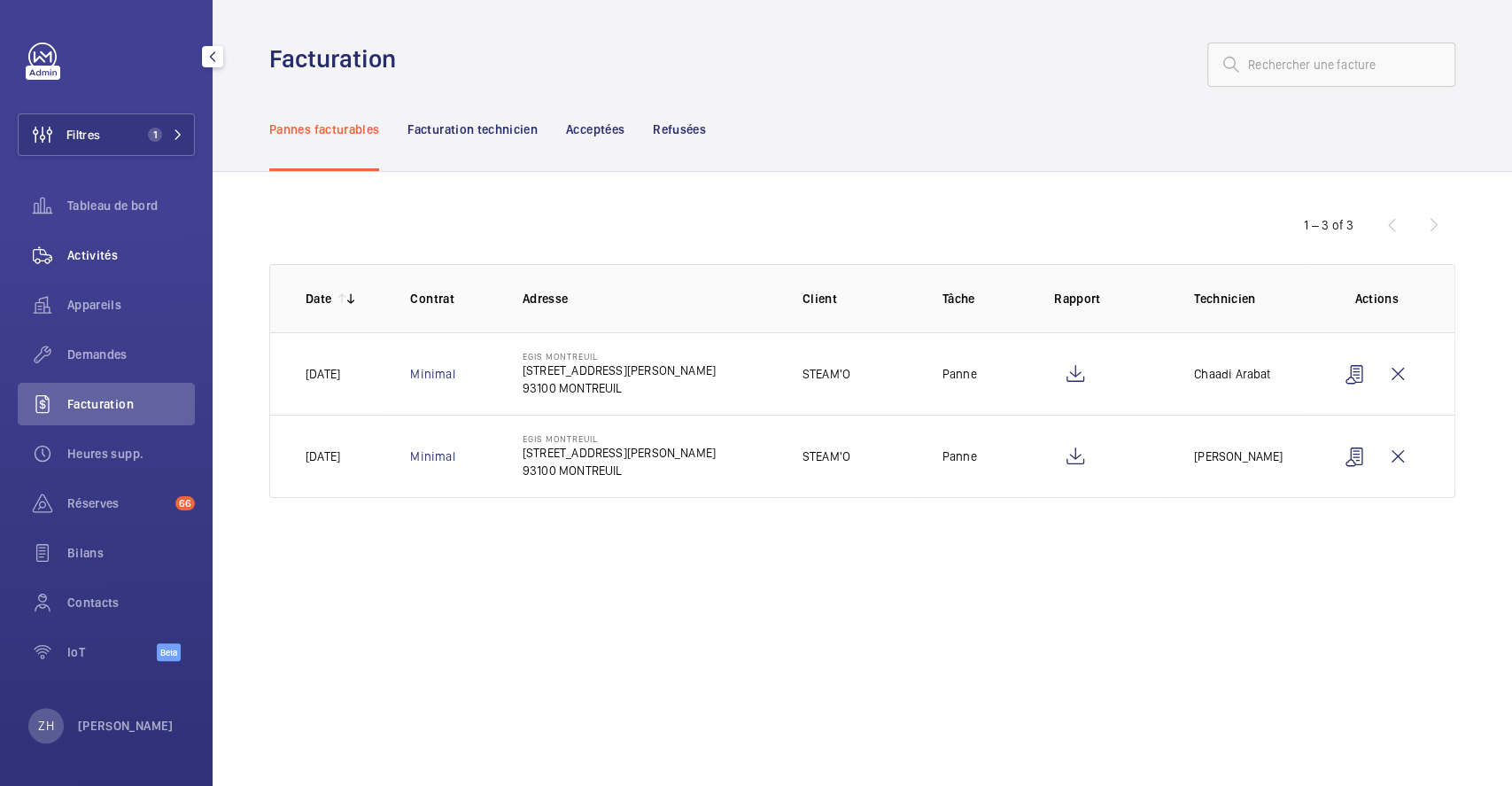
click at [103, 253] on span "Activités" at bounding box center [131, 256] width 127 height 18
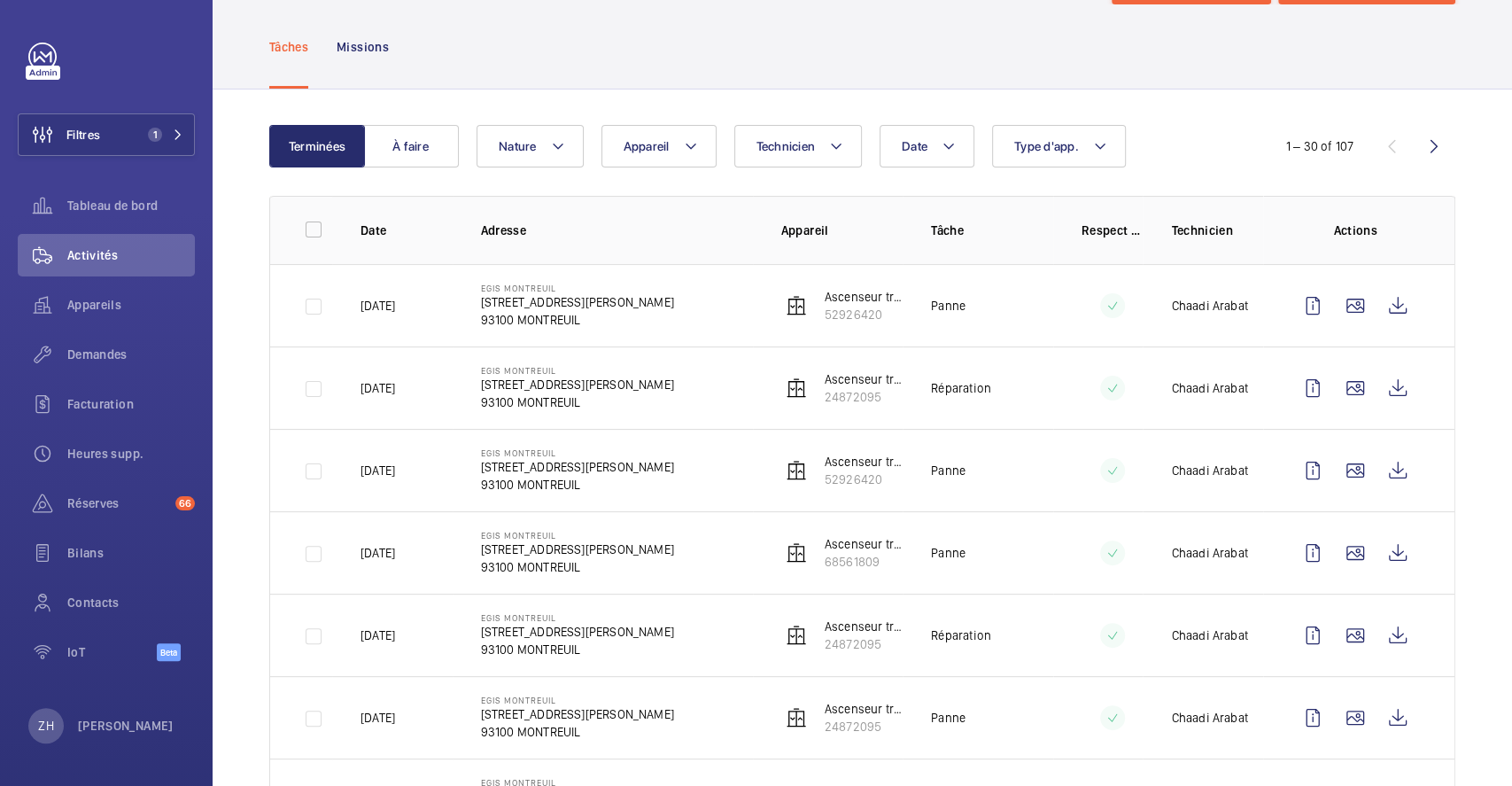
scroll to position [118, 0]
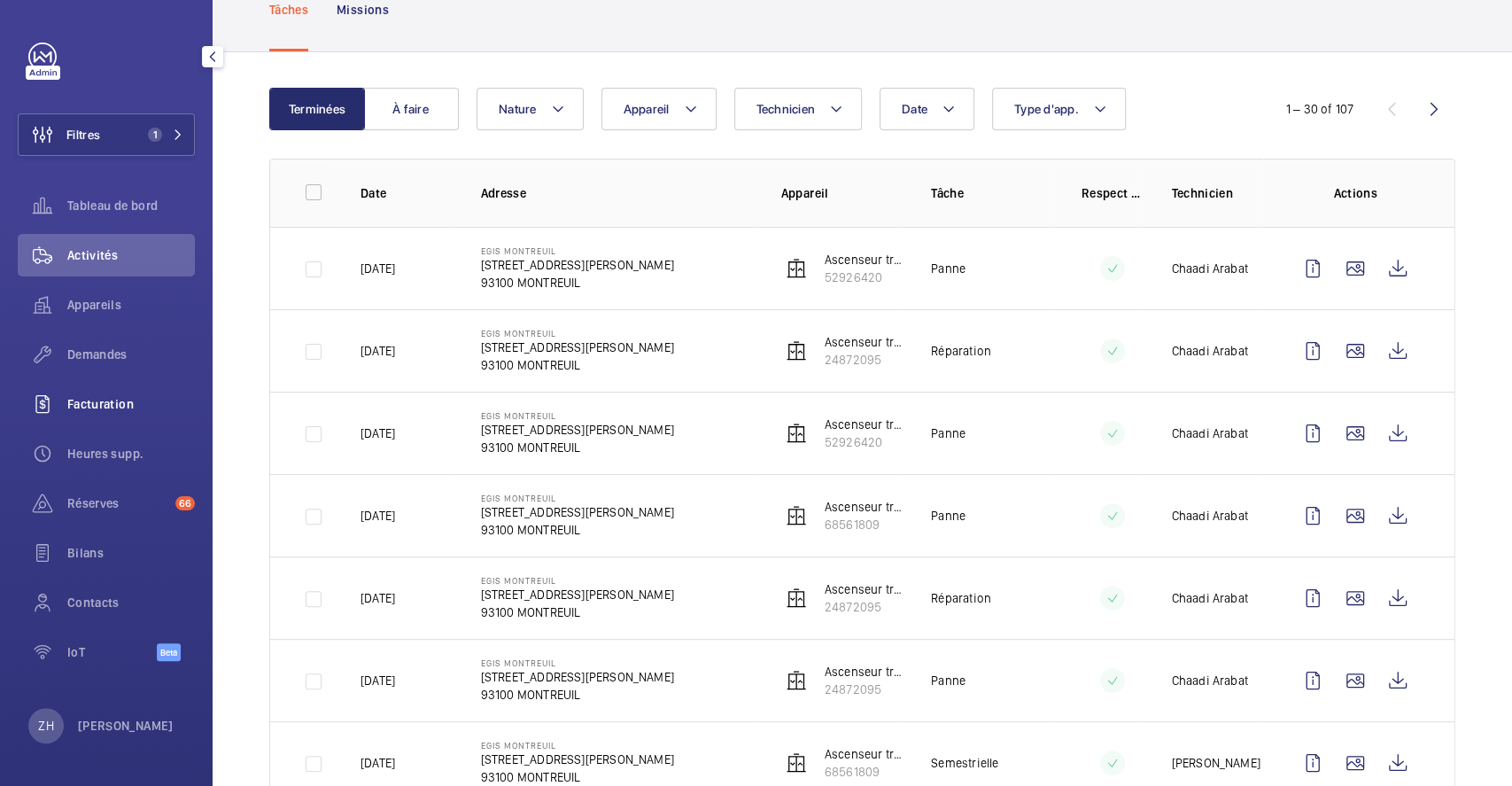
click at [97, 395] on span "Facturation" at bounding box center [131, 404] width 127 height 18
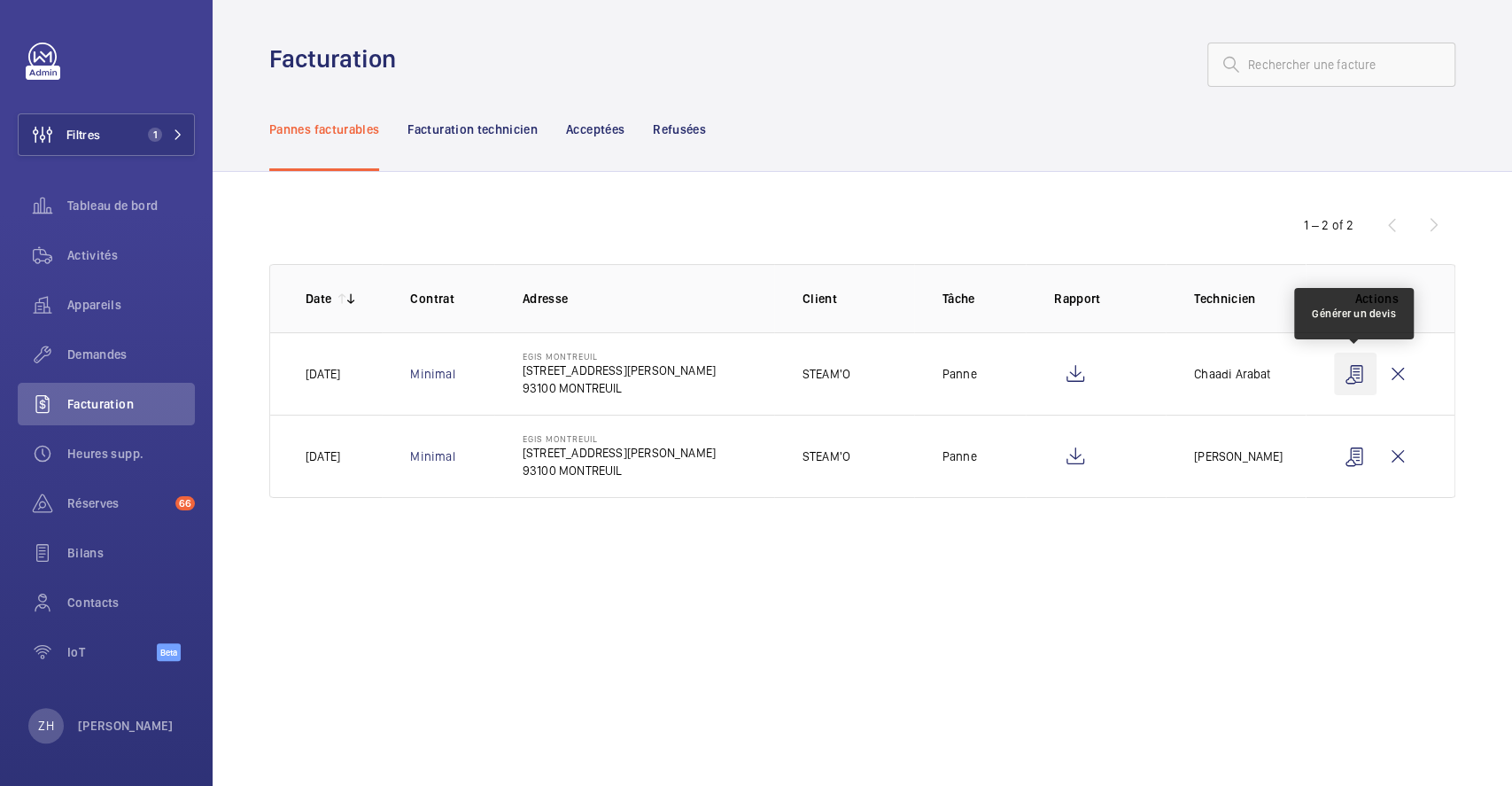
click at [1359, 374] on wm-front-icon-button at bounding box center [1354, 373] width 42 height 42
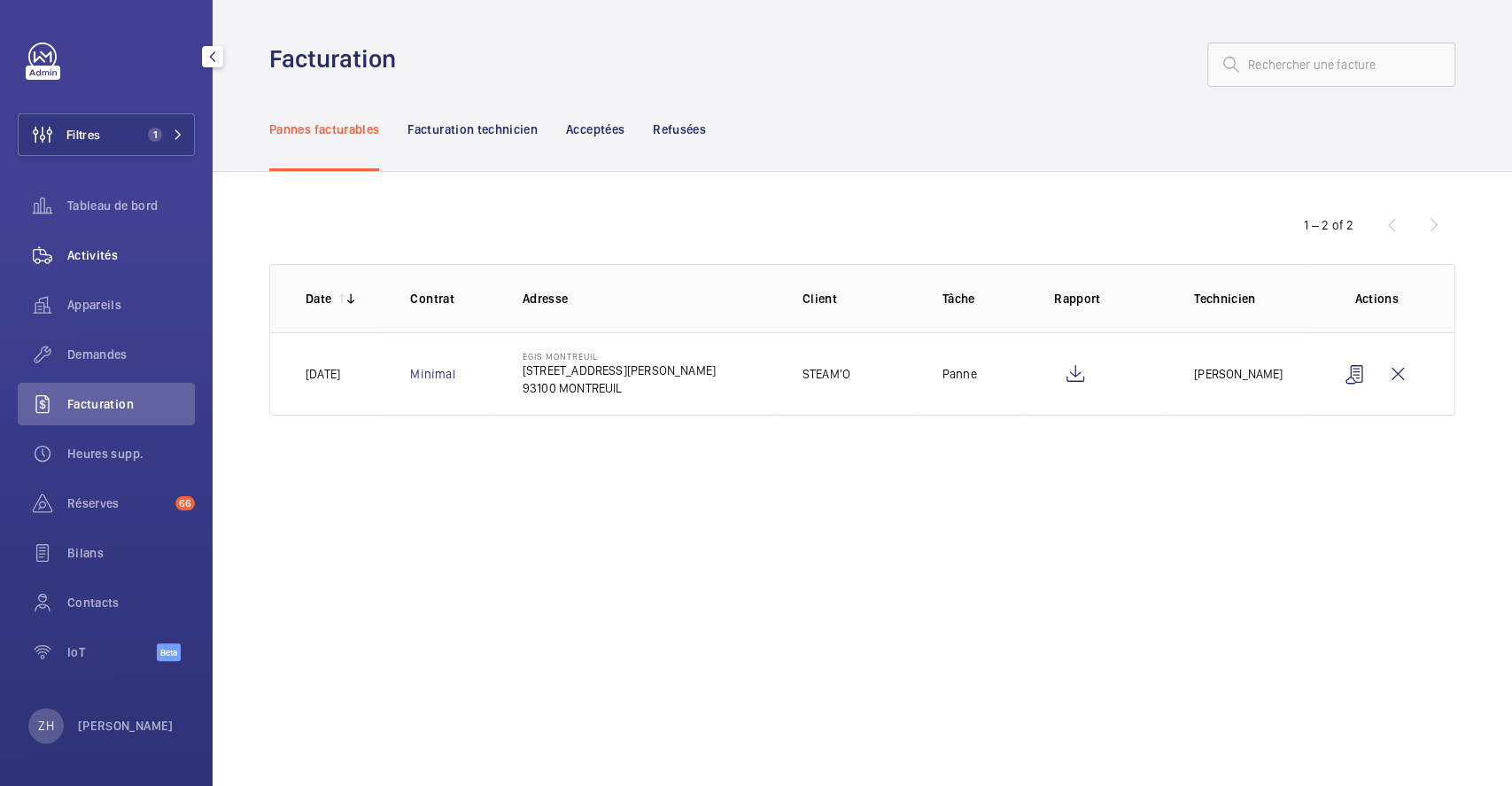
click at [117, 254] on span "Activités" at bounding box center [131, 256] width 127 height 18
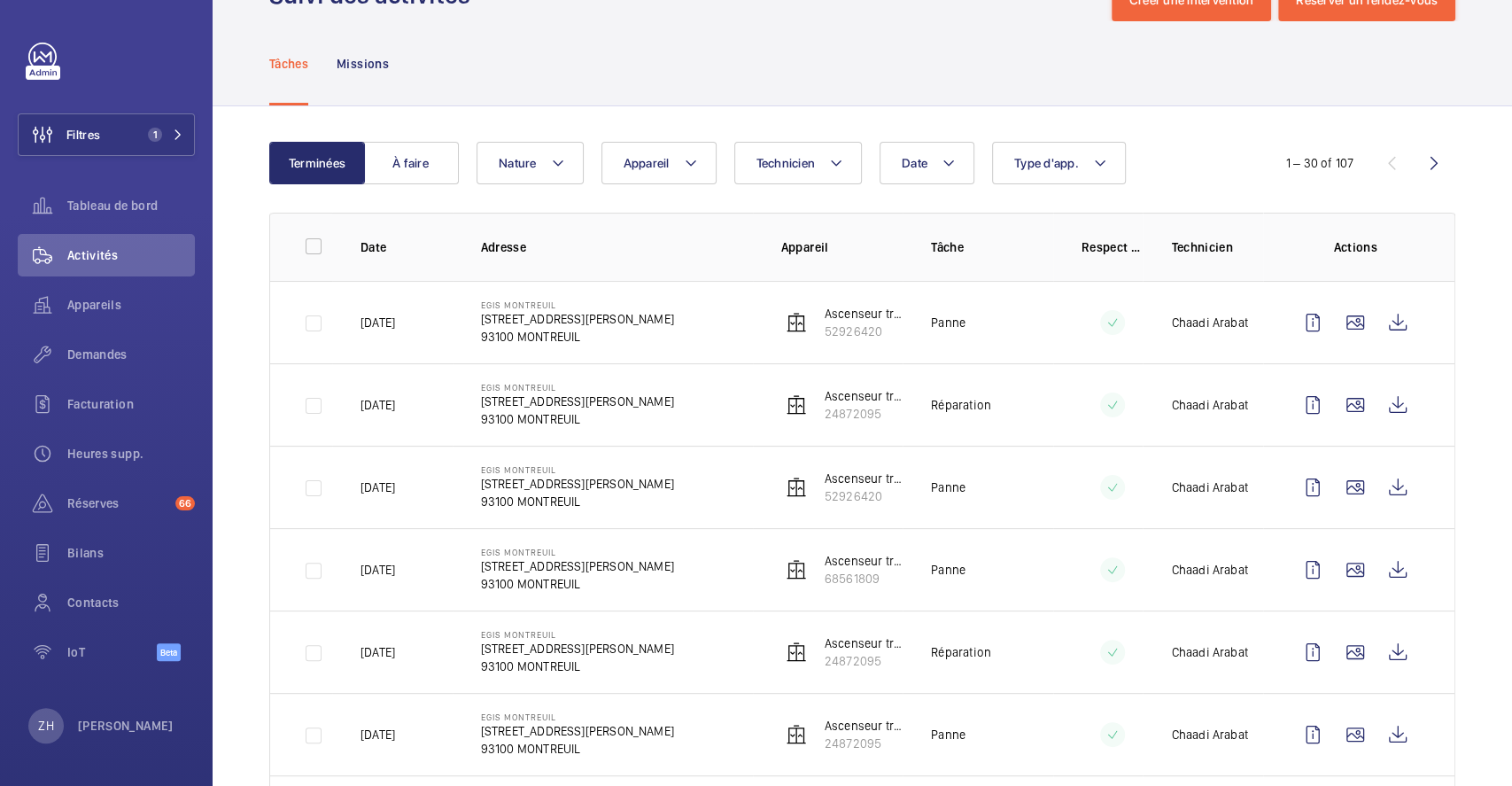
scroll to position [118, 0]
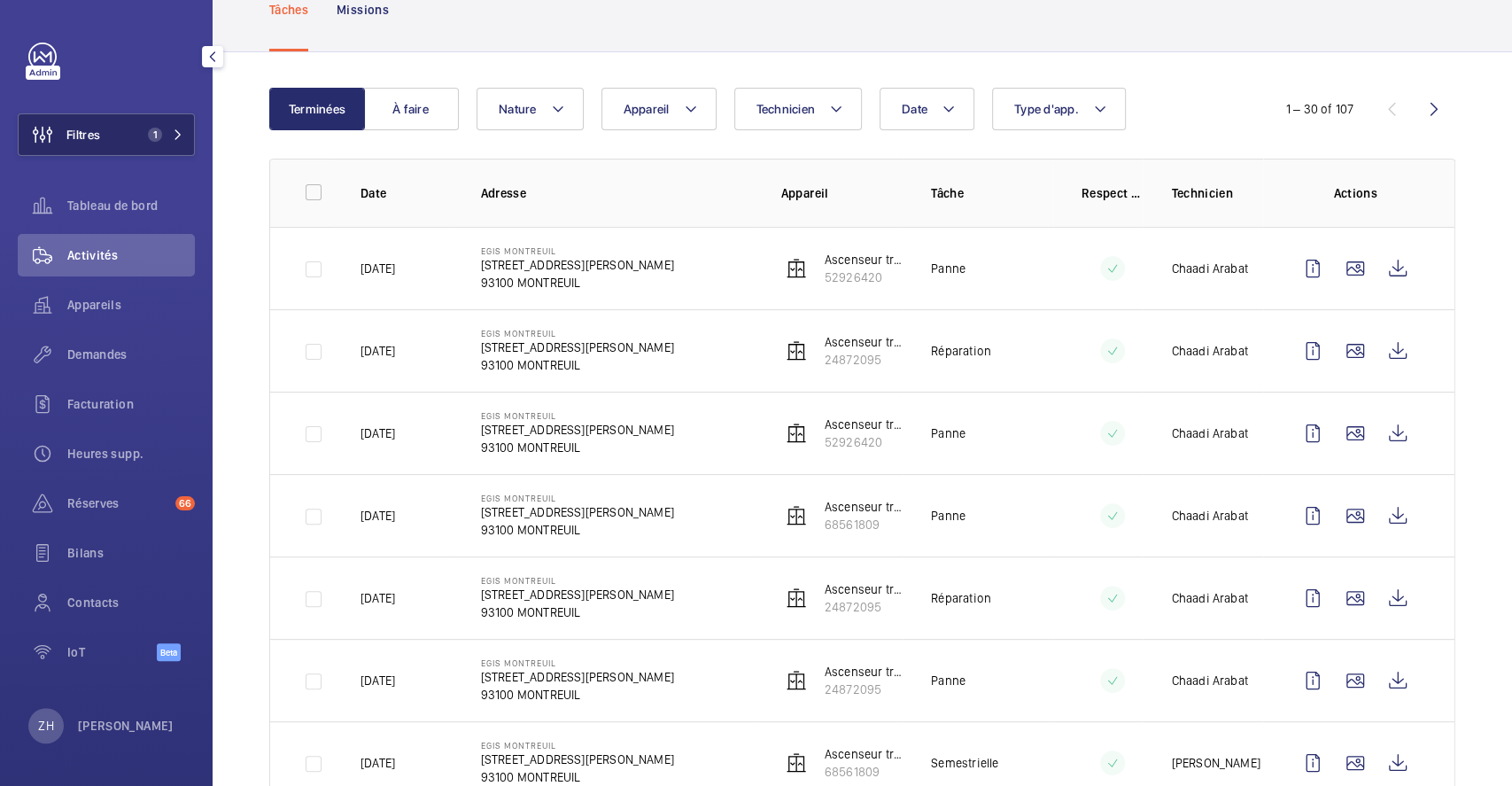
click at [120, 133] on button "Filtres 1" at bounding box center [106, 134] width 177 height 42
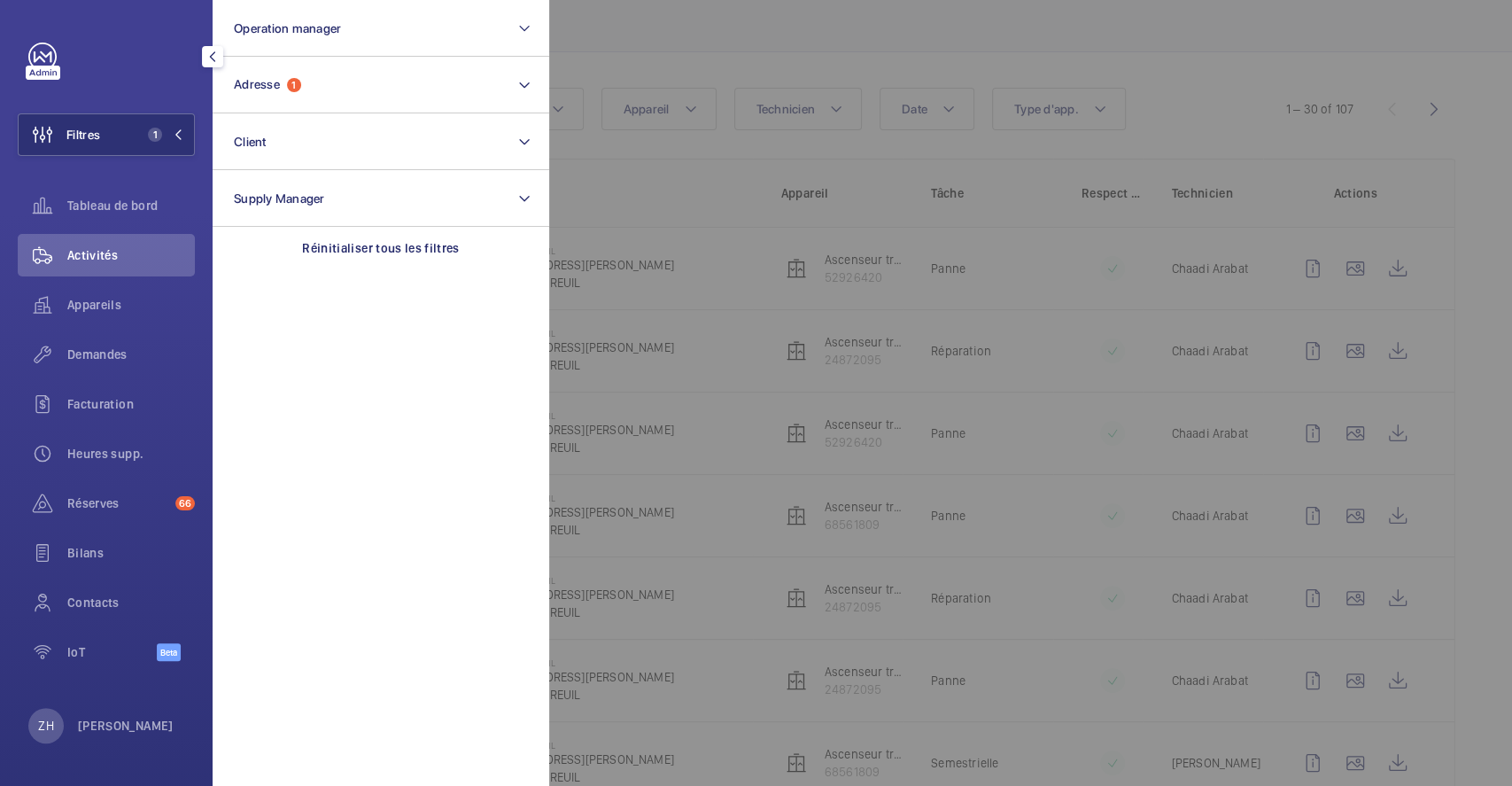
click at [758, 41] on div at bounding box center [1305, 393] width 1512 height 786
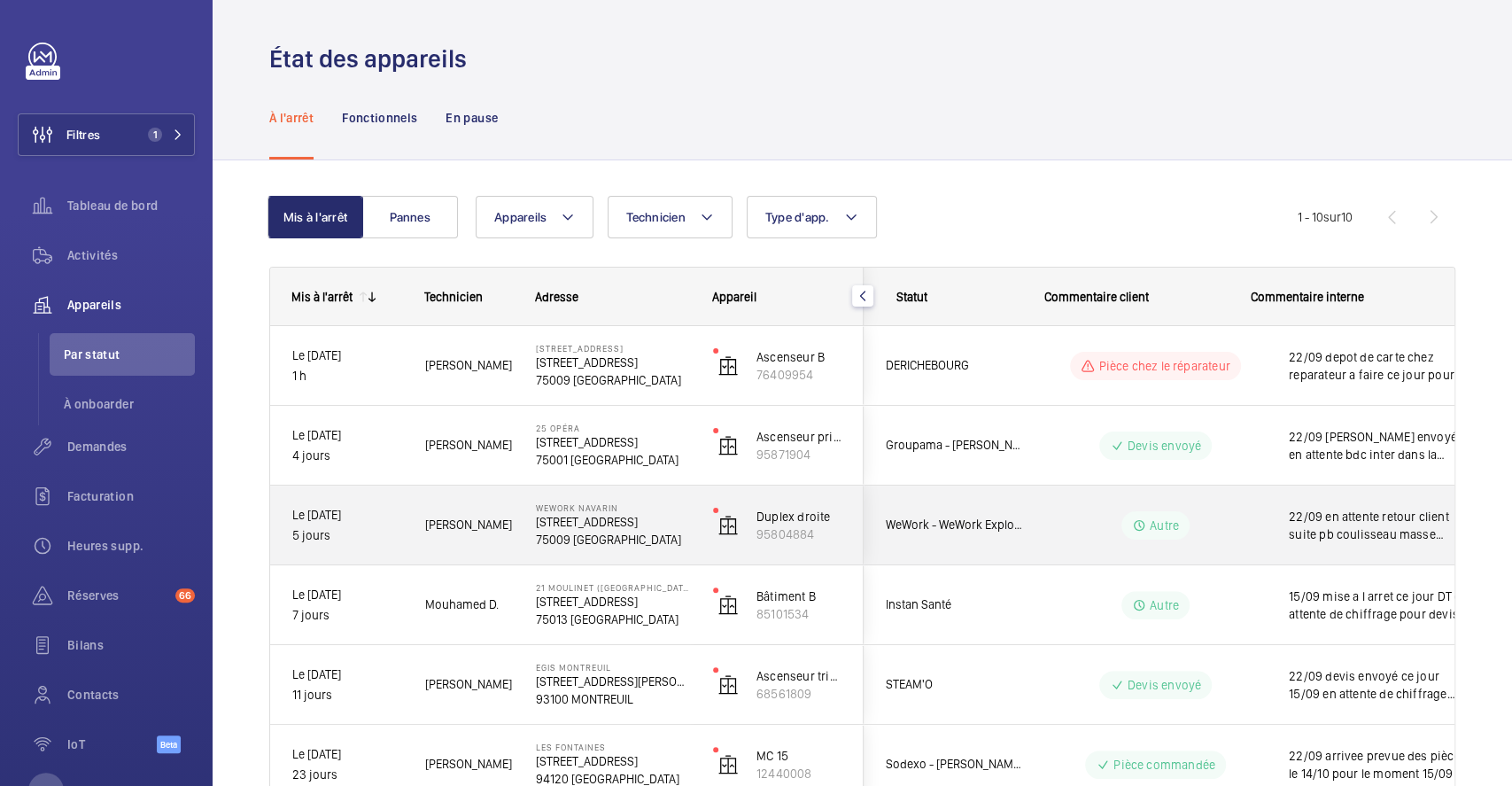
scroll to position [0, 243]
